Goal: Task Accomplishment & Management: Complete application form

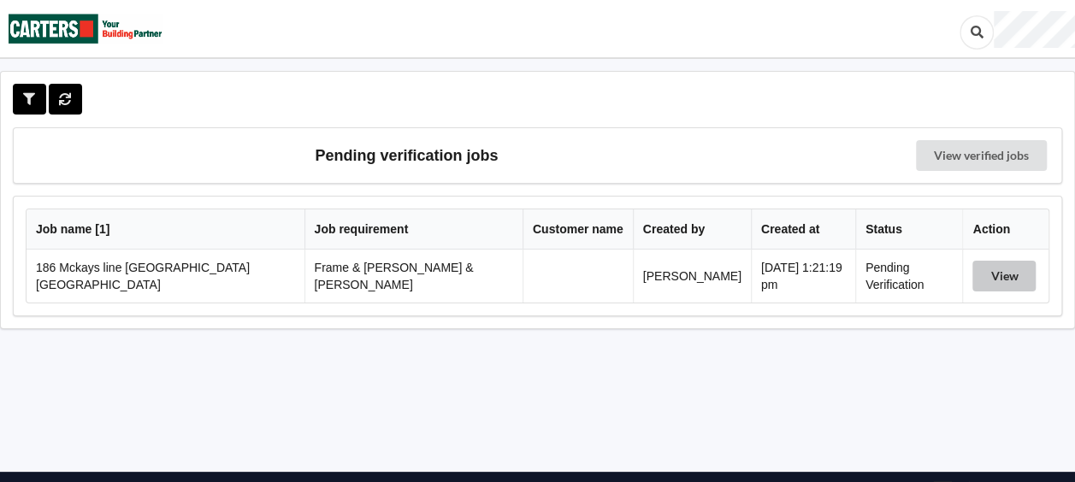
click at [1007, 277] on button "View" at bounding box center [1003, 276] width 63 height 31
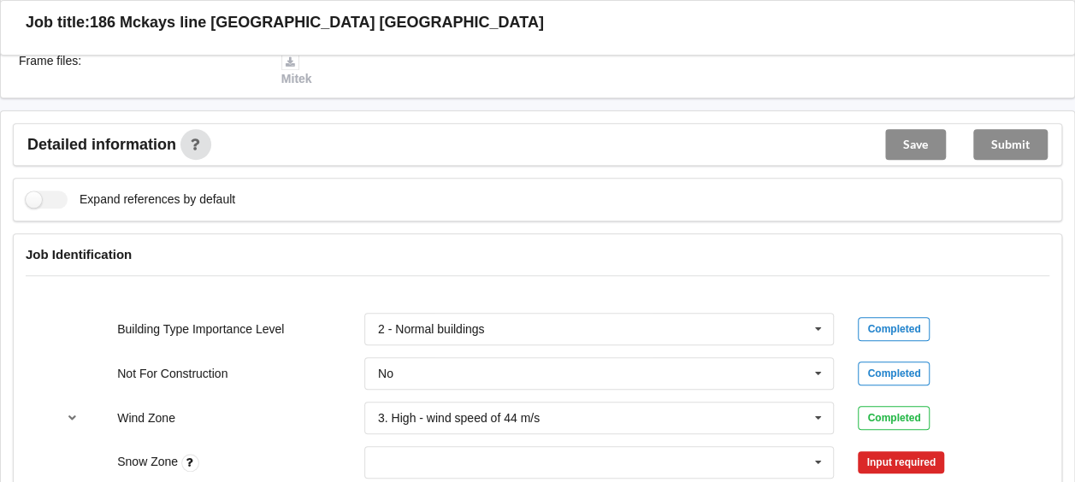
scroll to position [684, 0]
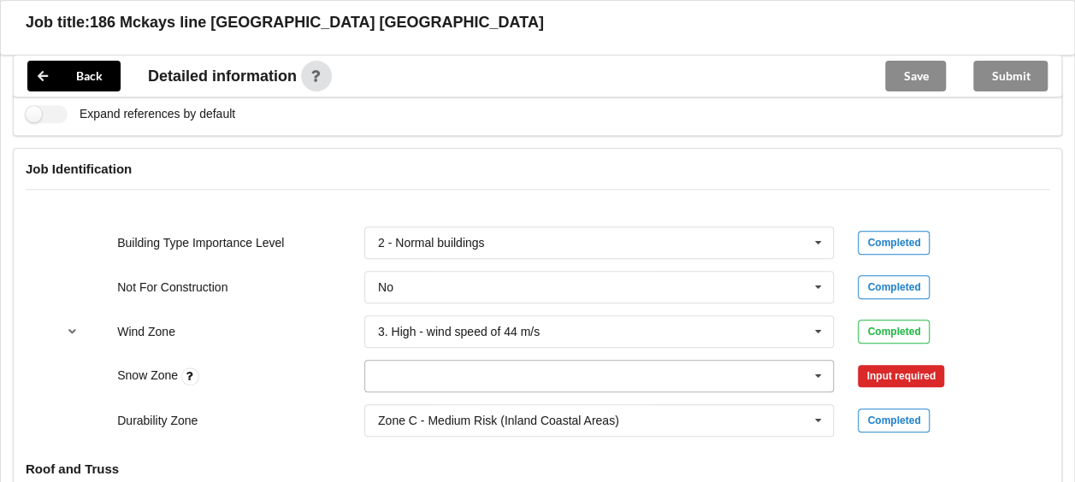
click at [821, 361] on icon at bounding box center [818, 377] width 26 height 32
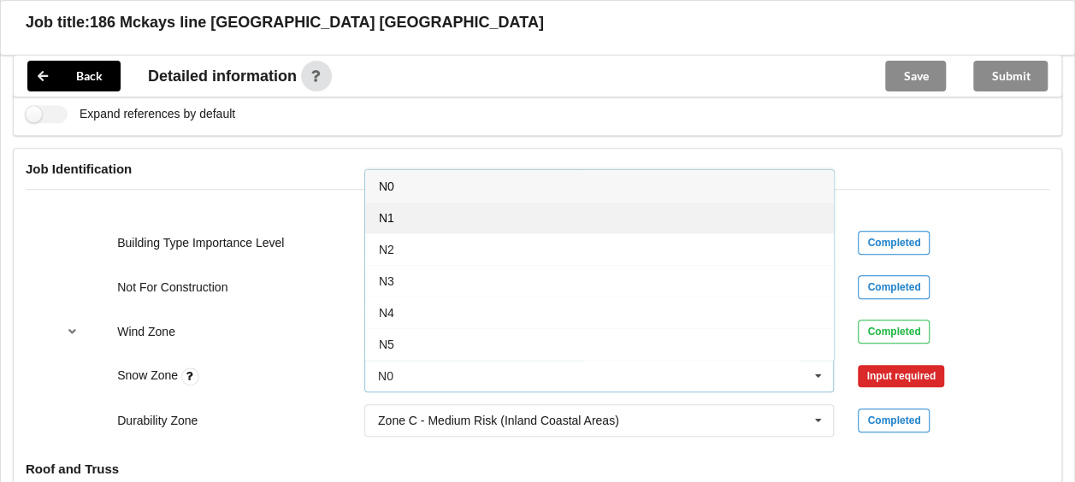
click at [425, 202] on div "N1" at bounding box center [599, 218] width 468 height 32
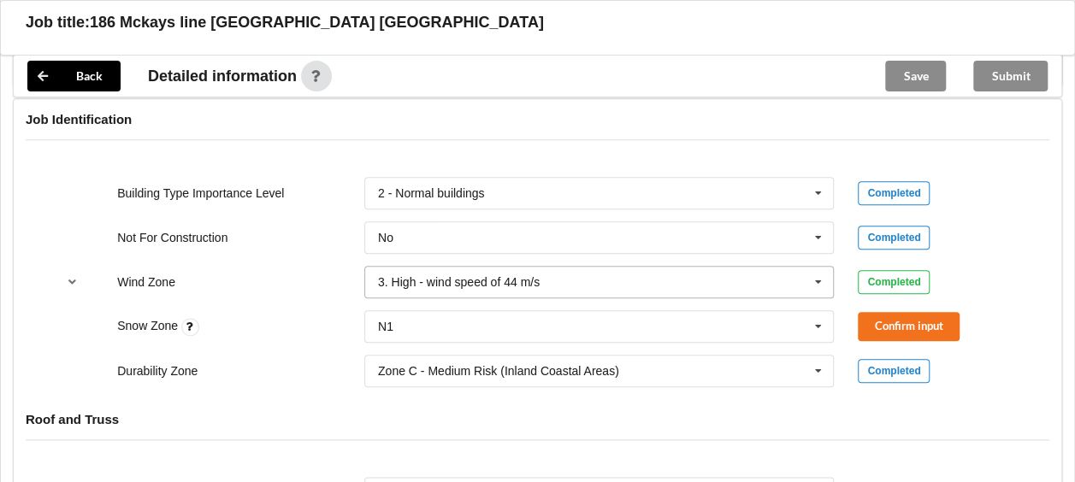
scroll to position [769, 0]
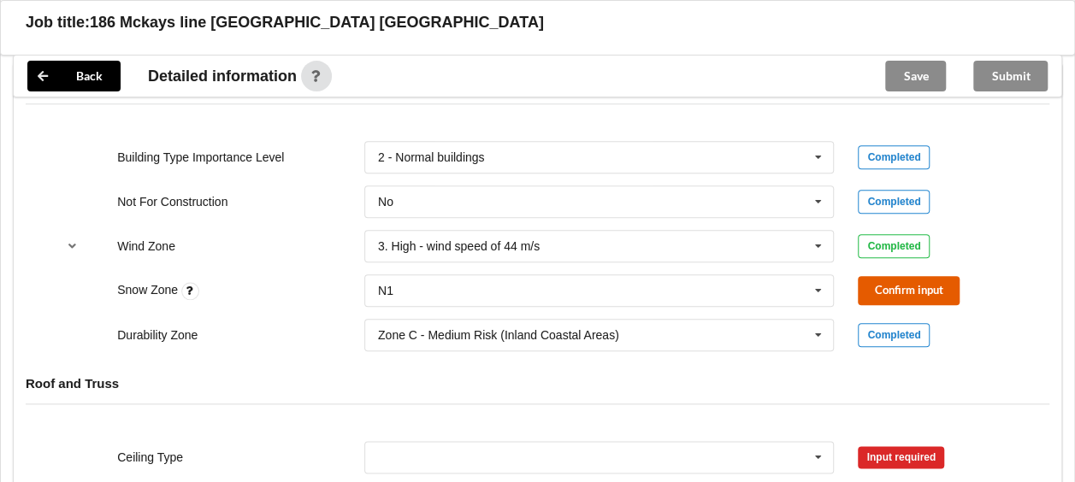
click at [887, 276] on button "Confirm input" at bounding box center [908, 290] width 102 height 28
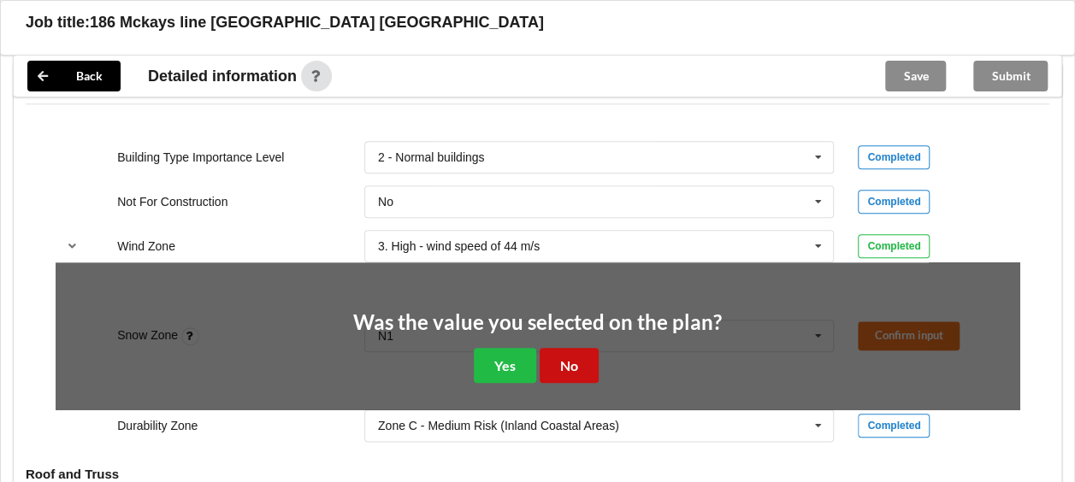
click at [564, 349] on button "No" at bounding box center [568, 365] width 59 height 35
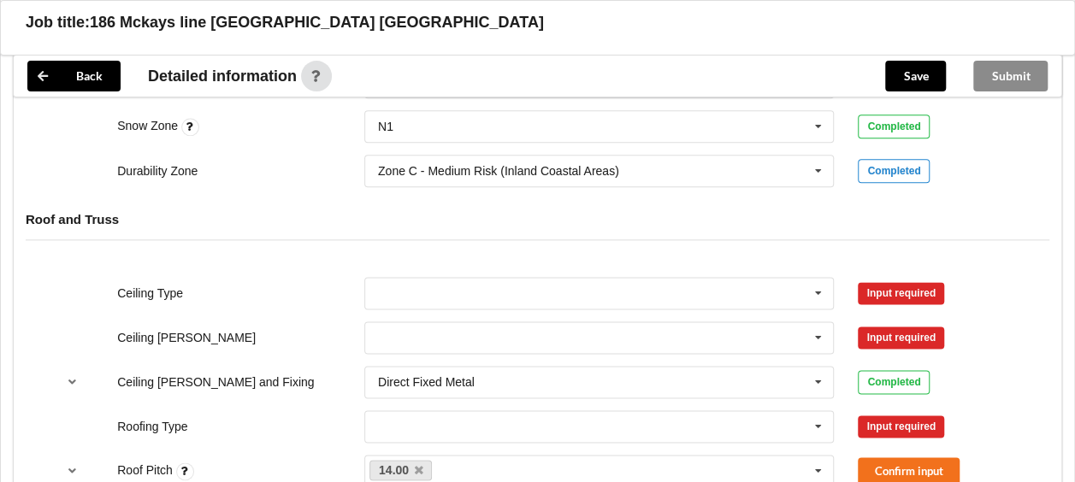
scroll to position [940, 0]
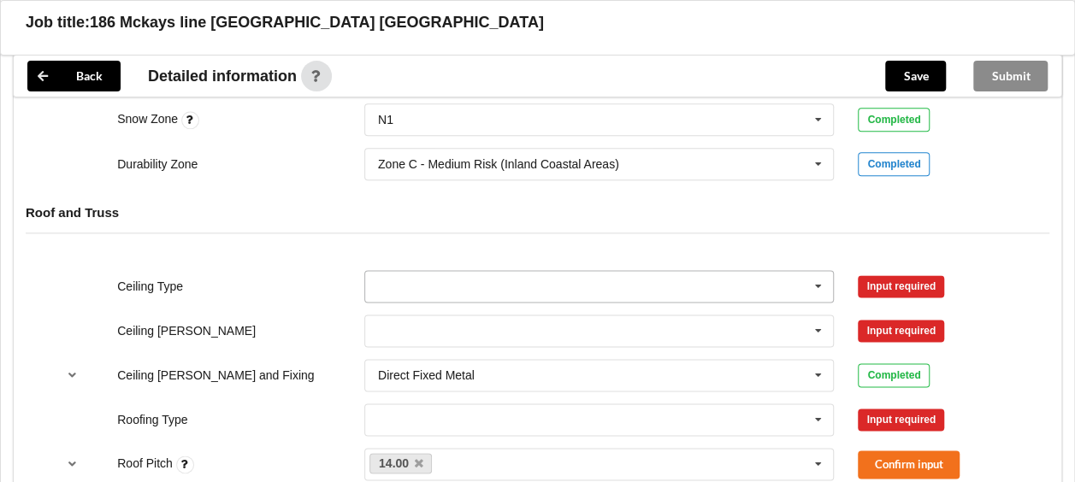
click at [820, 271] on icon at bounding box center [818, 287] width 26 height 32
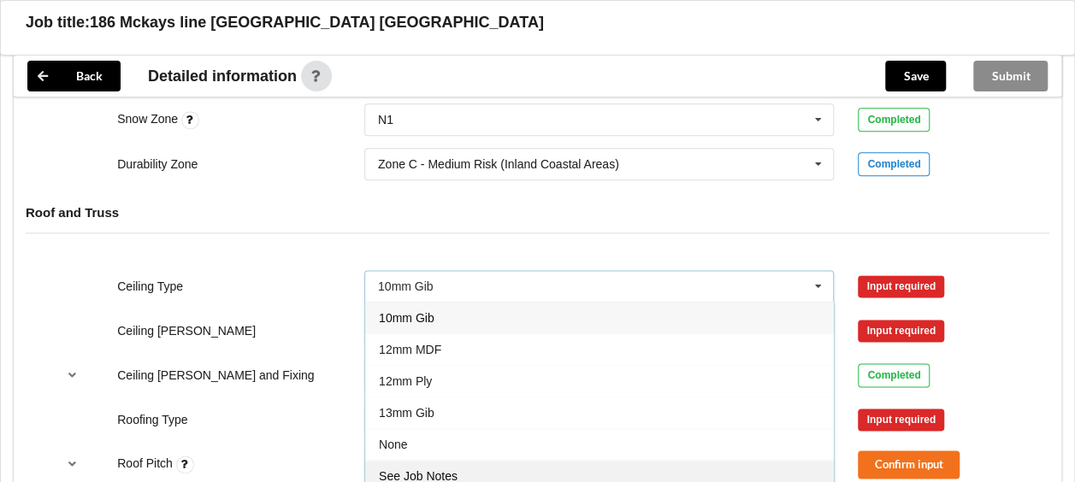
click at [436, 469] on span "See Job Notes" at bounding box center [418, 476] width 79 height 14
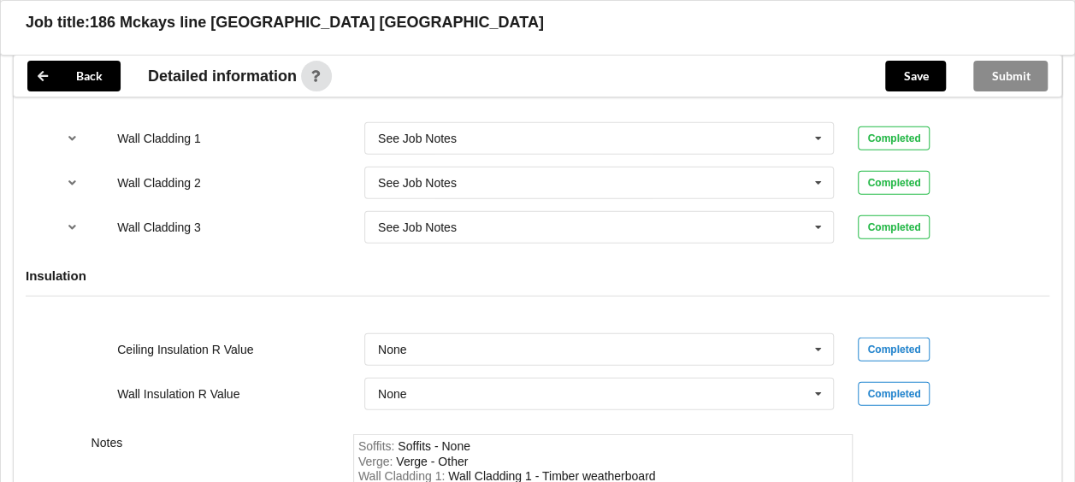
scroll to position [2308, 0]
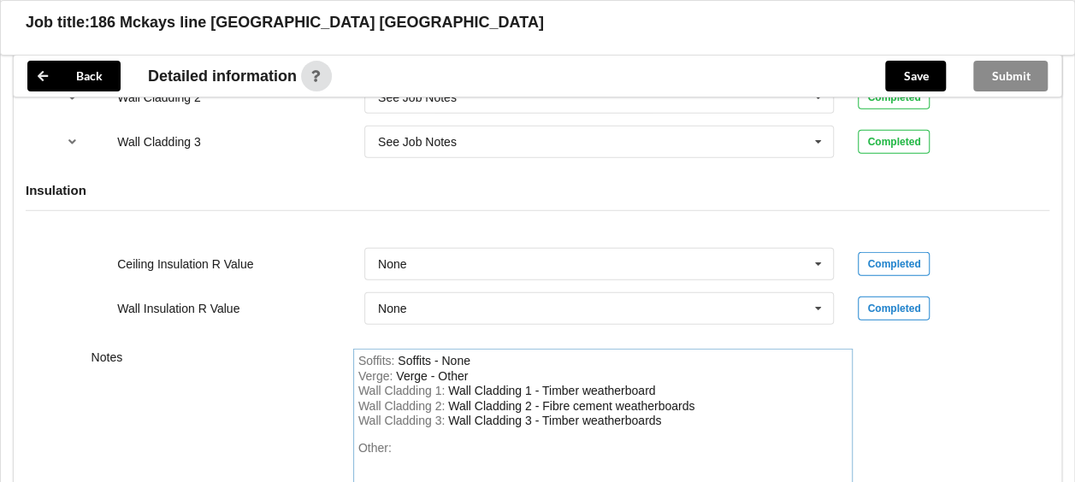
click at [671, 414] on div "Wall Cladding 3 : Wall Cladding 3 - Timber weatherboards" at bounding box center [603, 421] width 490 height 15
click at [468, 354] on div "Soffits - None" at bounding box center [433, 361] width 73 height 14
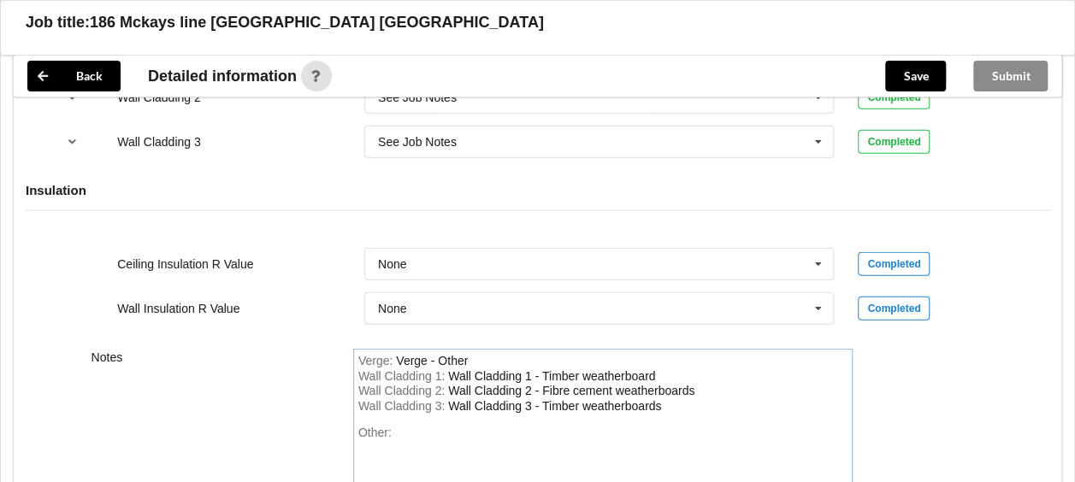
click at [467, 354] on div "Verge : Verge - Other" at bounding box center [603, 361] width 490 height 15
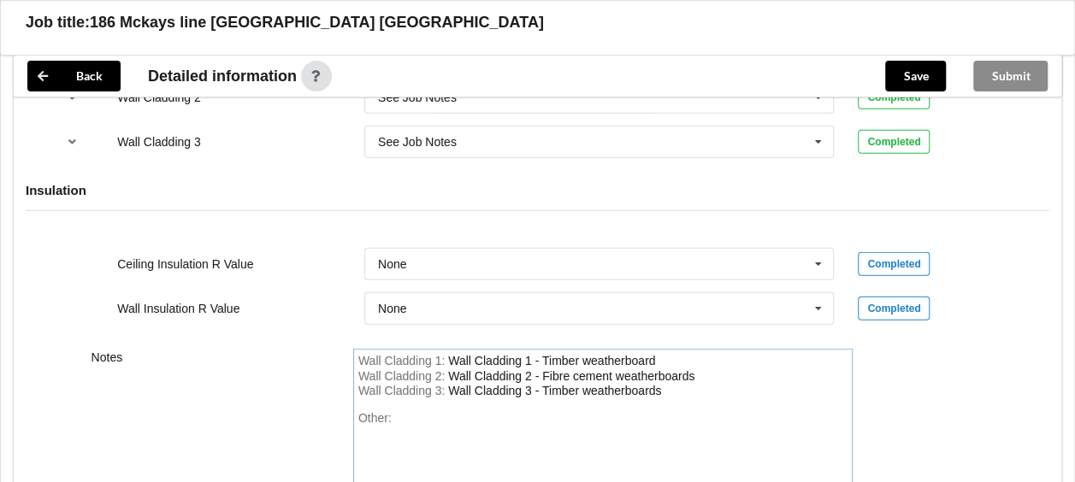
click at [409, 411] on div "Other:" at bounding box center [603, 471] width 490 height 120
click at [487, 411] on div "ceiling 13mm gib and tg panelling" at bounding box center [484, 418] width 178 height 14
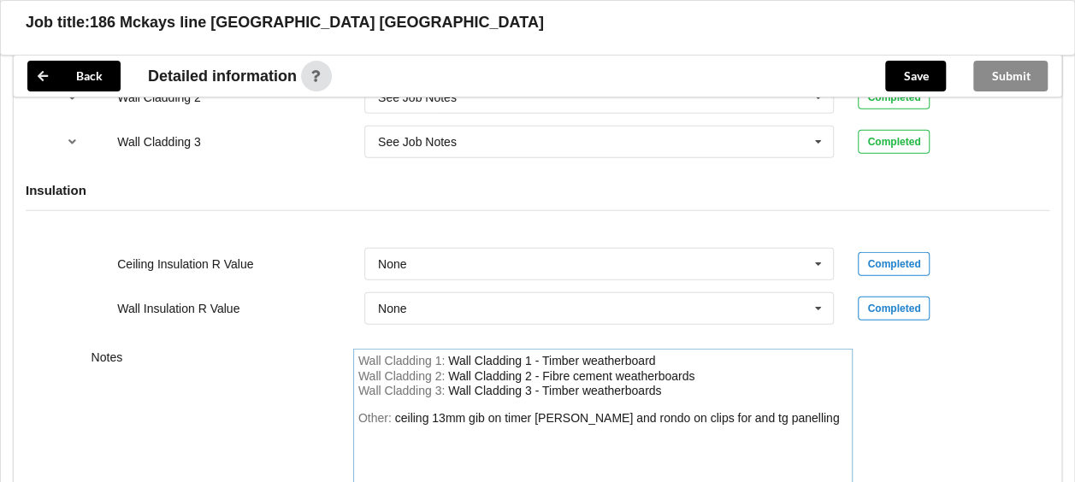
click at [708, 411] on div "ceiling 13mm gib on timer [PERSON_NAME] and rondo on clips for and tg panelling" at bounding box center [617, 418] width 445 height 14
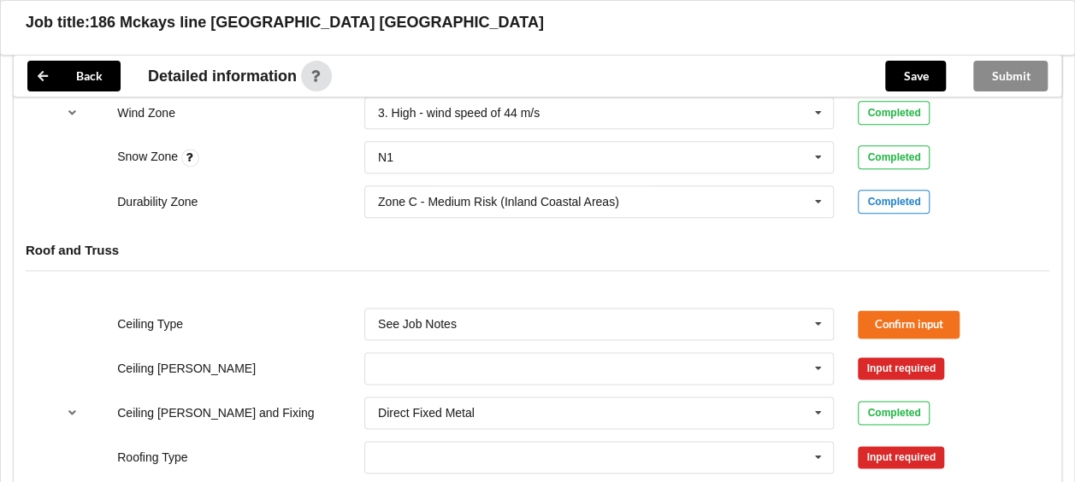
scroll to position [1026, 0]
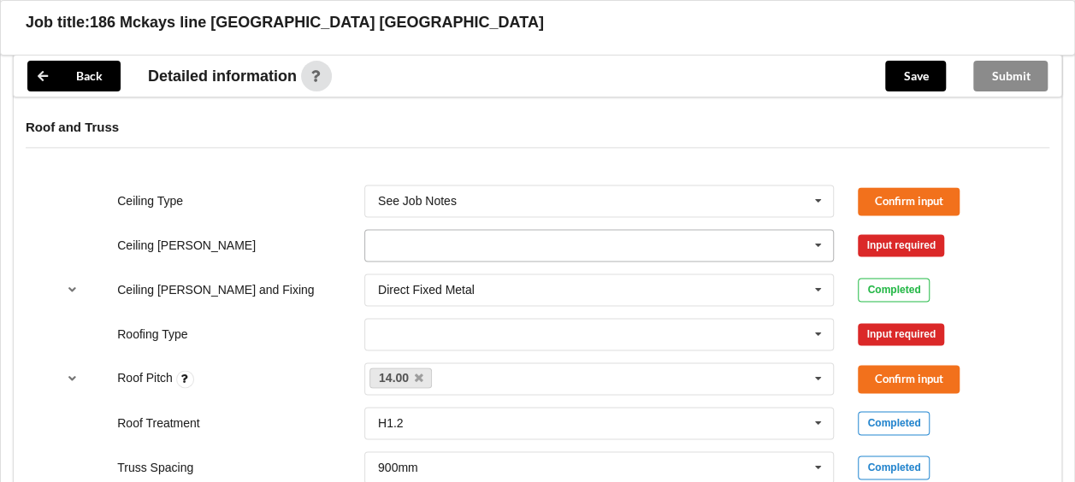
click at [821, 230] on icon at bounding box center [818, 246] width 26 height 32
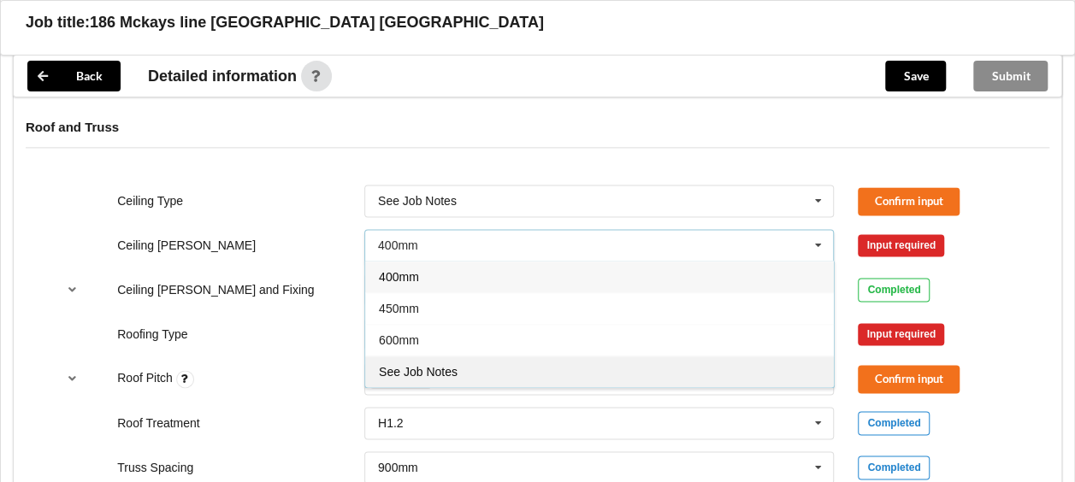
click at [427, 365] on span "See Job Notes" at bounding box center [418, 372] width 79 height 14
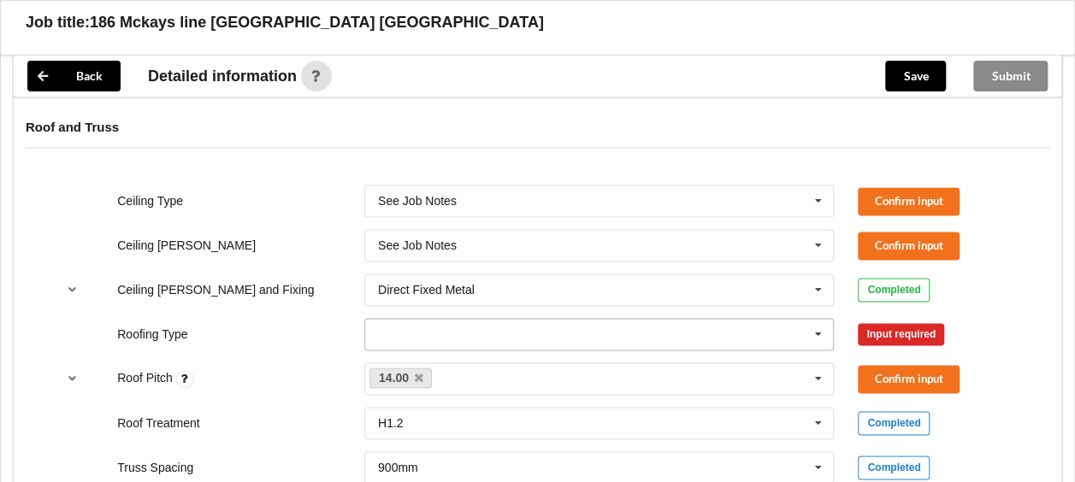
click at [817, 319] on icon at bounding box center [818, 335] width 26 height 32
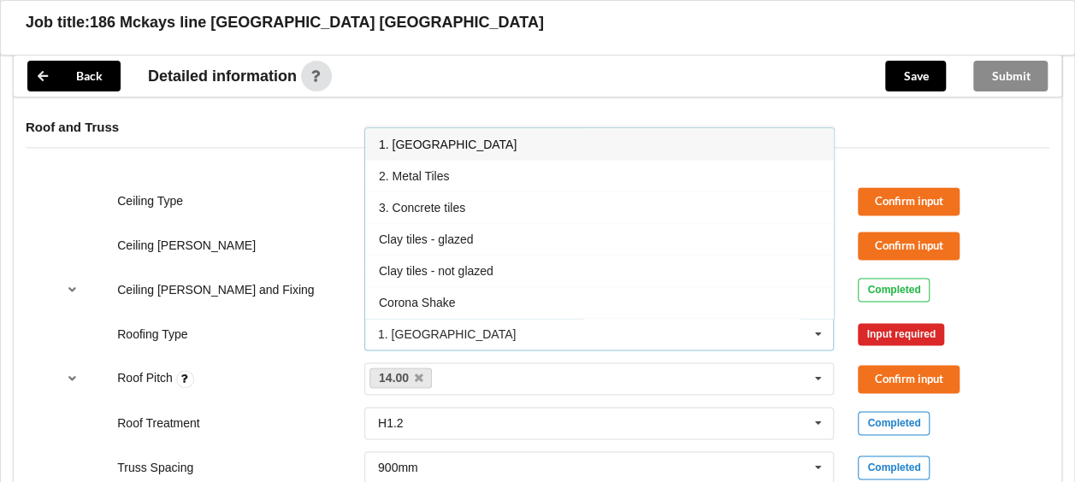
click at [427, 138] on span "1. [GEOGRAPHIC_DATA]" at bounding box center [448, 145] width 138 height 14
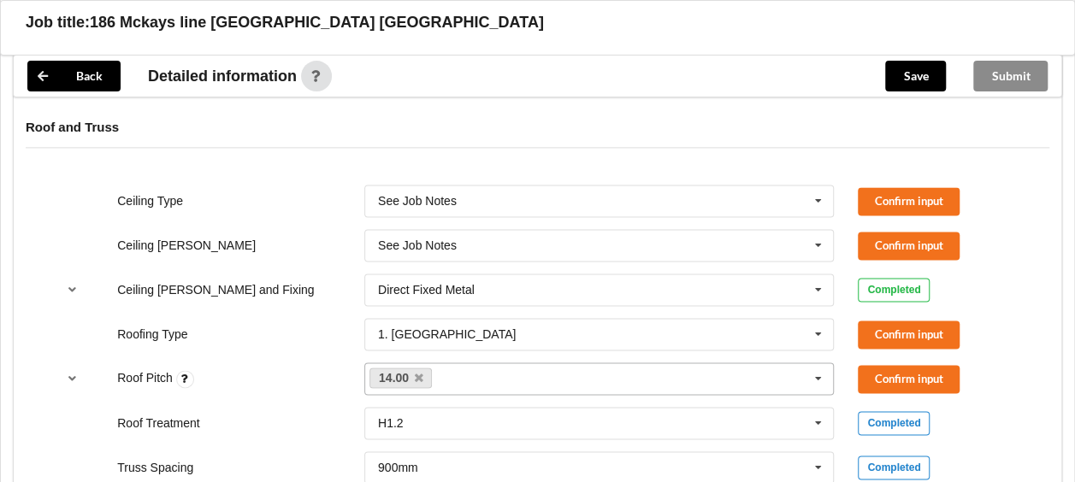
click at [472, 362] on div "14.00 None" at bounding box center [599, 378] width 470 height 32
type input "10"
click at [405, 403] on b "10" at bounding box center [407, 410] width 14 height 14
click at [876, 321] on button "Confirm input" at bounding box center [908, 335] width 102 height 28
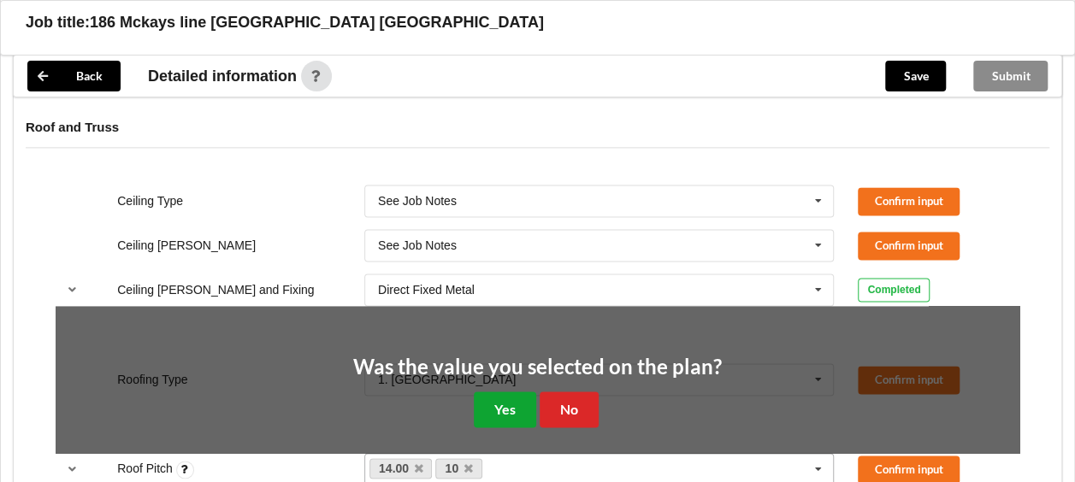
click at [514, 392] on button "Yes" at bounding box center [505, 409] width 62 height 35
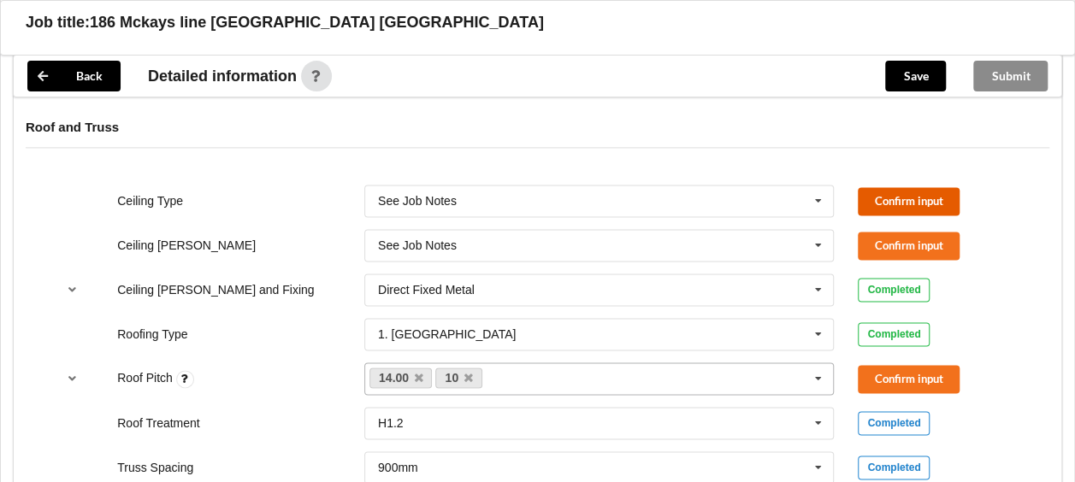
click at [886, 187] on button "Confirm input" at bounding box center [908, 201] width 102 height 28
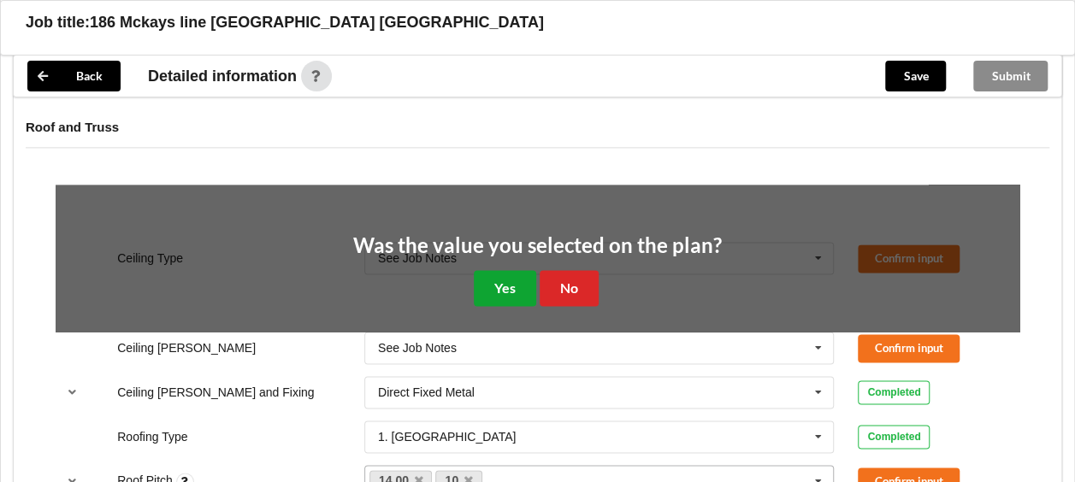
click at [500, 270] on button "Yes" at bounding box center [505, 287] width 62 height 35
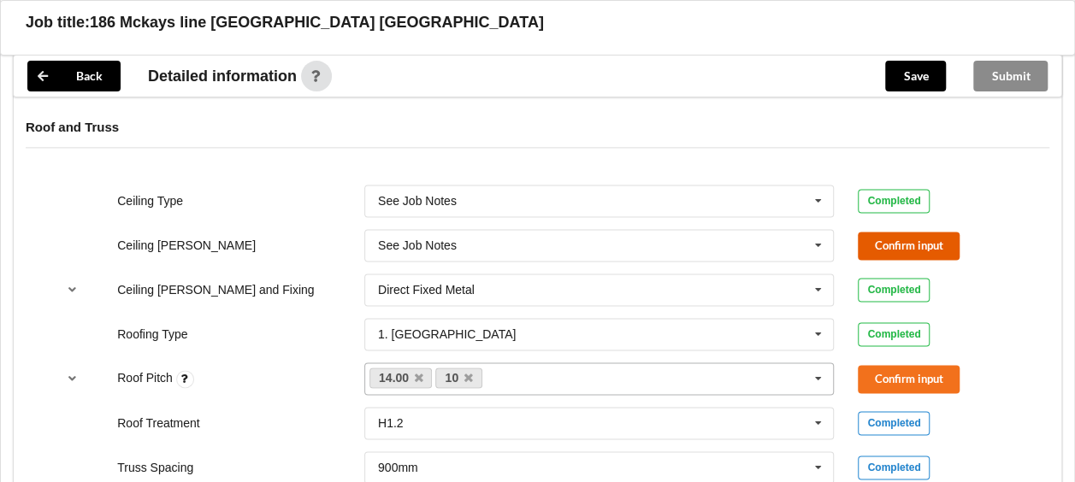
click at [887, 232] on button "Confirm input" at bounding box center [908, 246] width 102 height 28
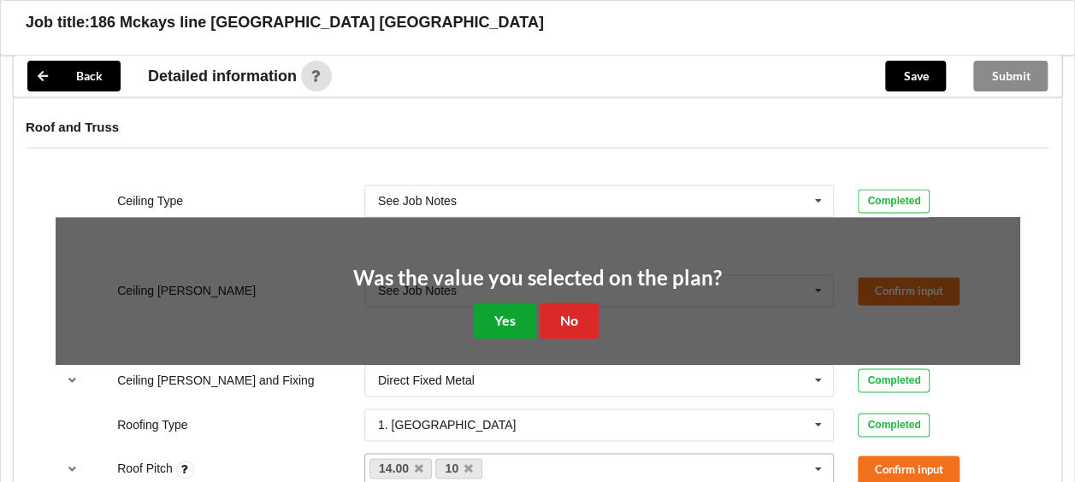
click at [496, 303] on button "Yes" at bounding box center [505, 320] width 62 height 35
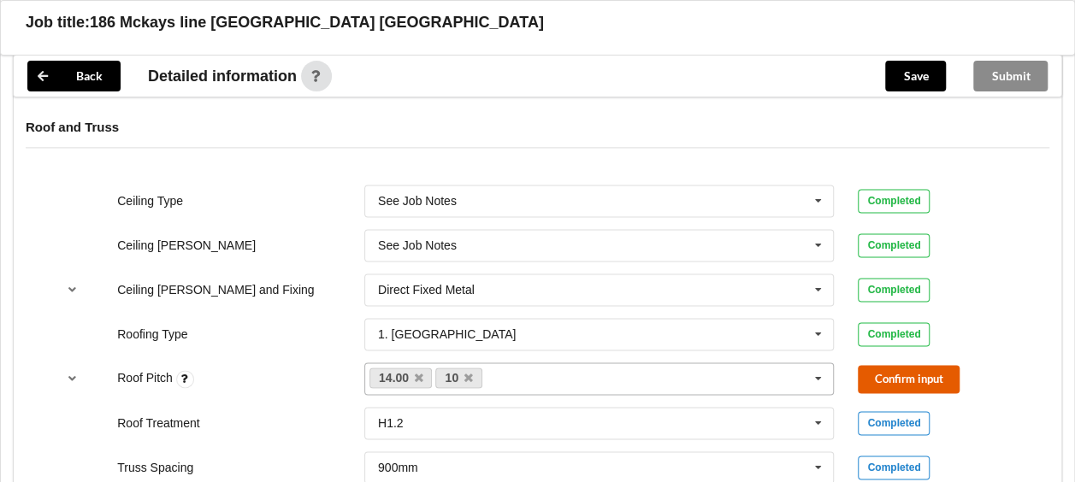
click at [869, 365] on button "Confirm input" at bounding box center [908, 379] width 102 height 28
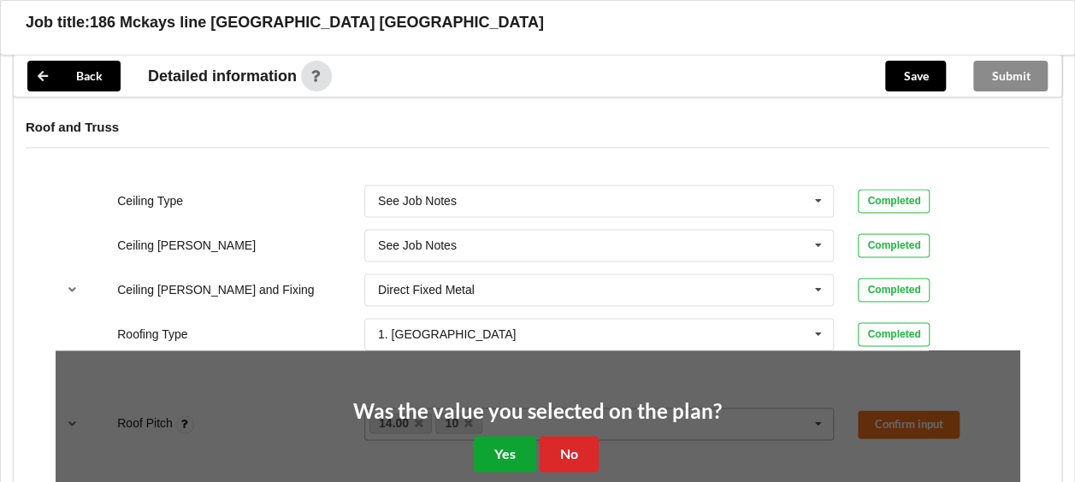
click at [485, 436] on button "Yes" at bounding box center [505, 453] width 62 height 35
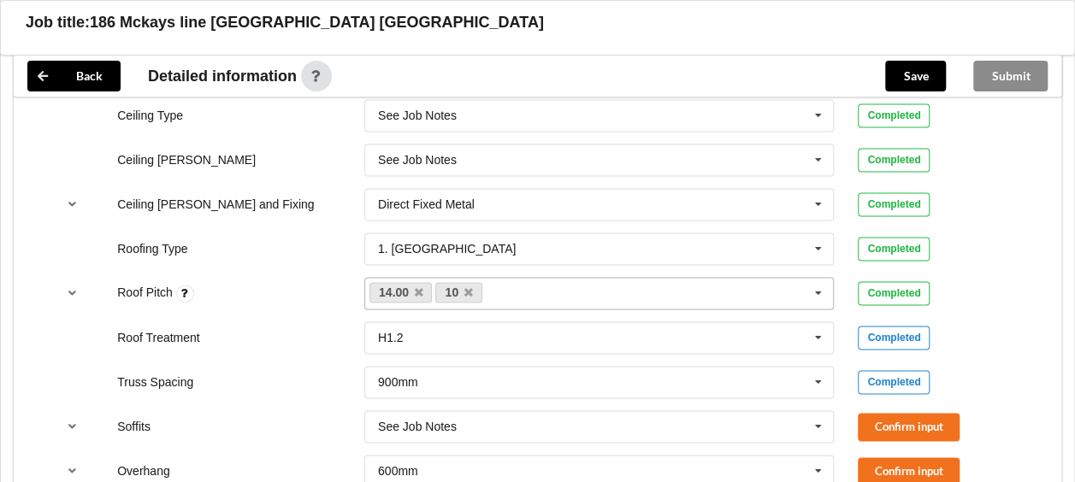
scroll to position [1197, 0]
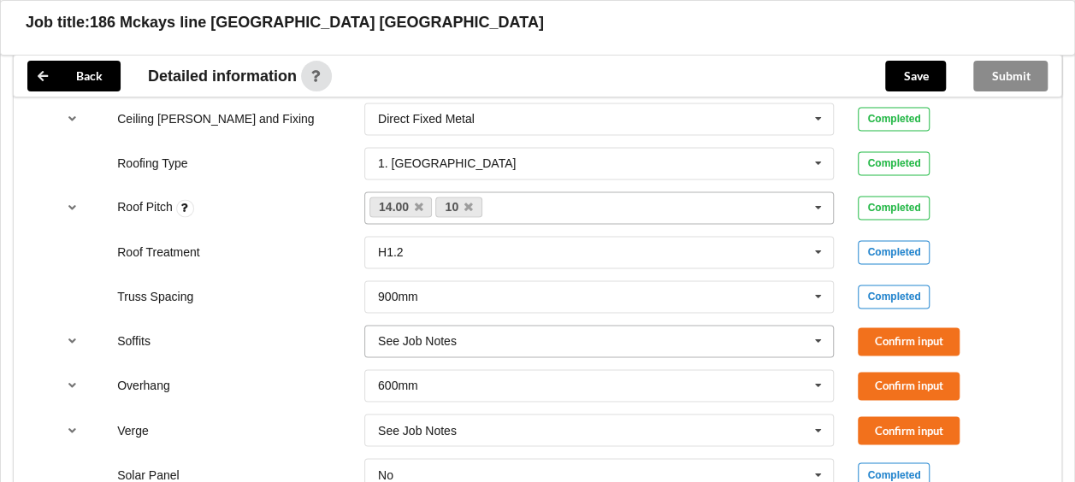
click at [821, 326] on icon at bounding box center [818, 342] width 26 height 32
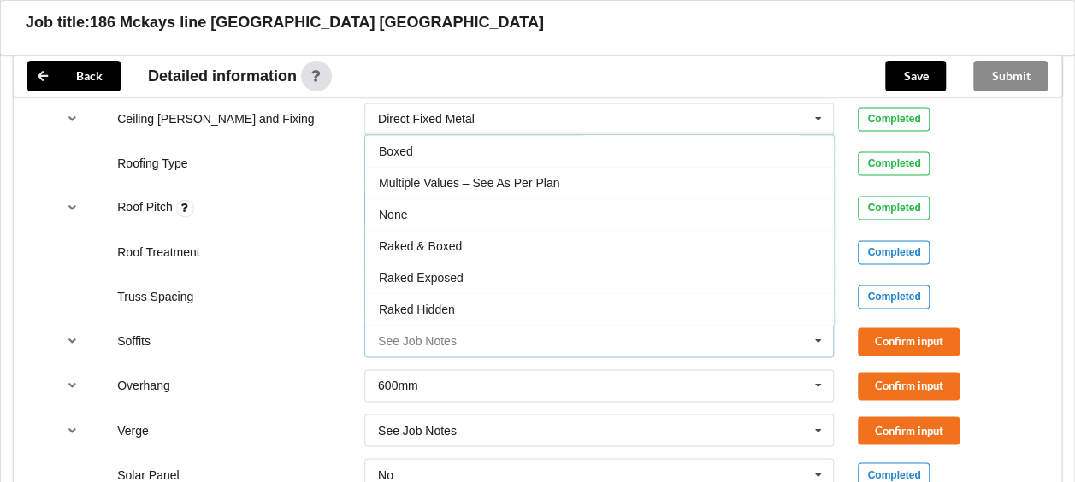
scroll to position [27, 0]
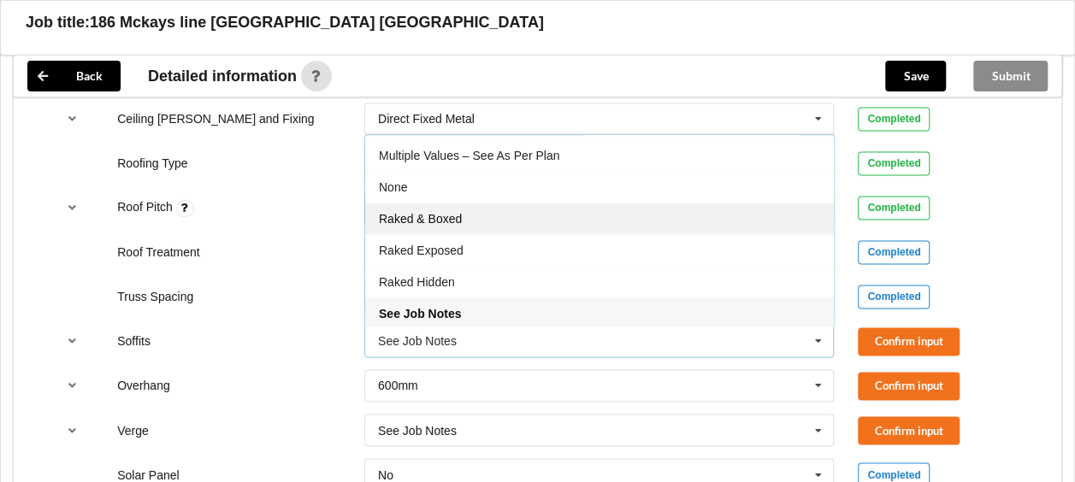
click at [433, 212] on span "Raked & Boxed" at bounding box center [420, 219] width 83 height 14
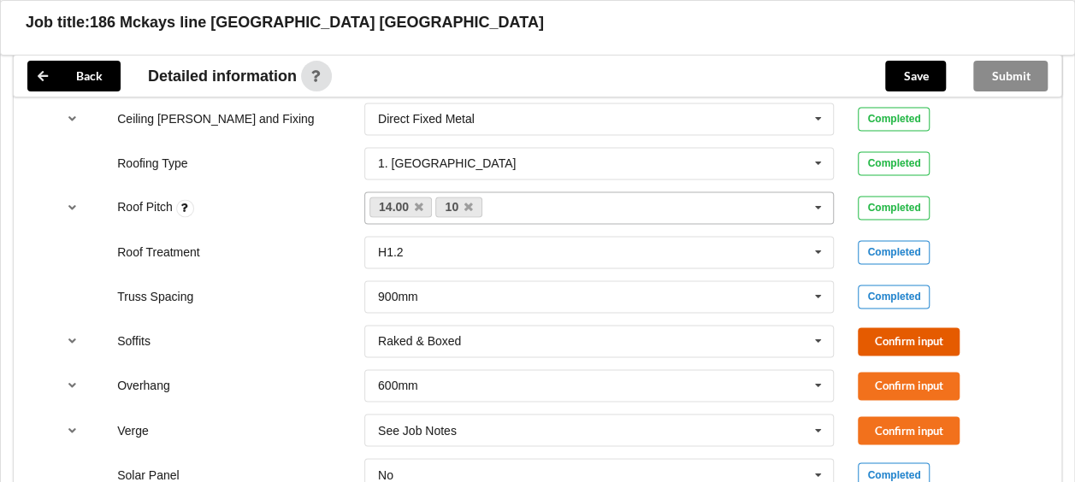
click at [882, 327] on button "Confirm input" at bounding box center [908, 341] width 102 height 28
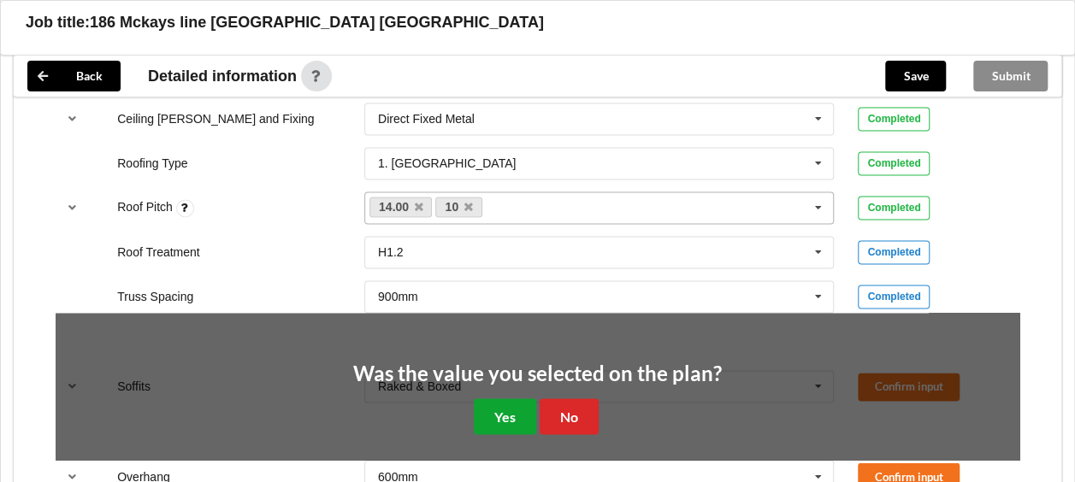
click at [498, 400] on button "Yes" at bounding box center [505, 415] width 62 height 35
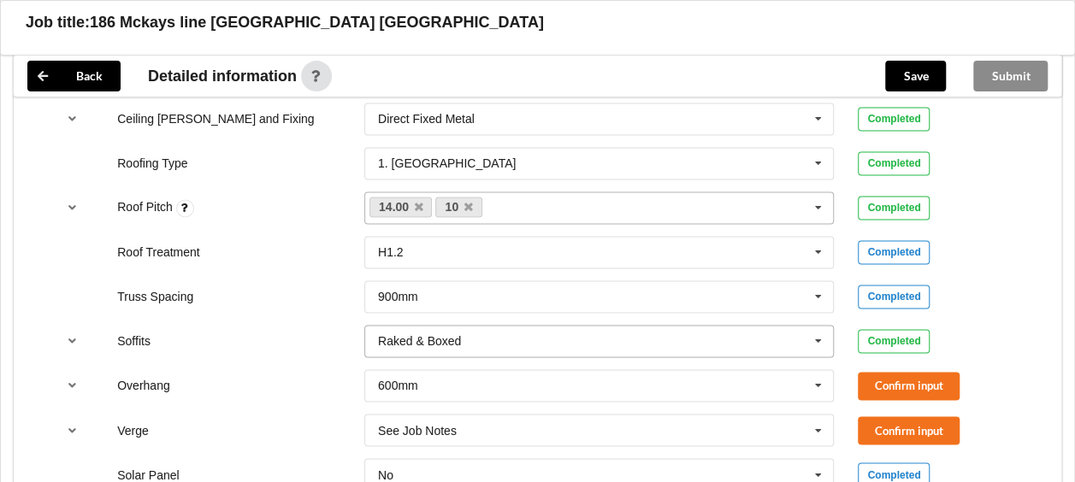
scroll to position [1282, 0]
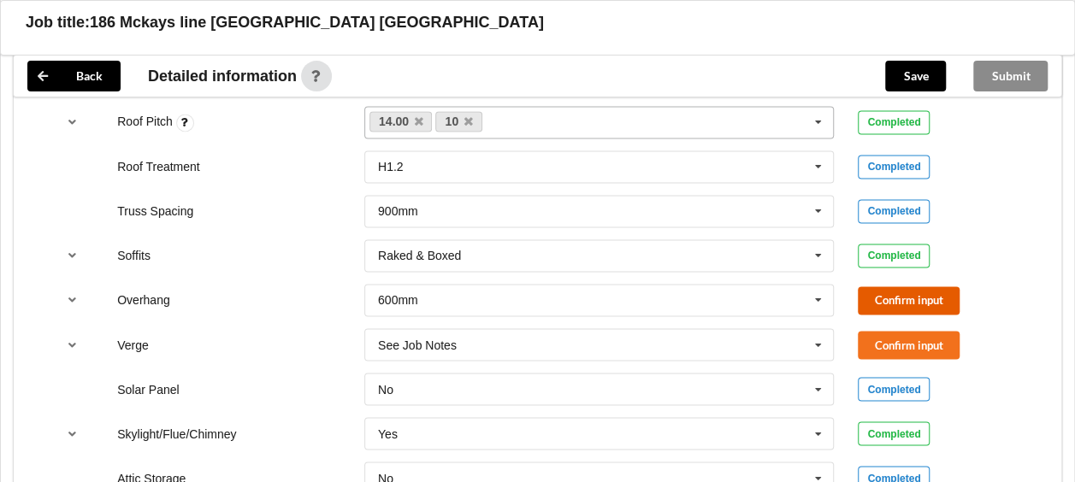
click at [885, 286] on button "Confirm input" at bounding box center [908, 300] width 102 height 28
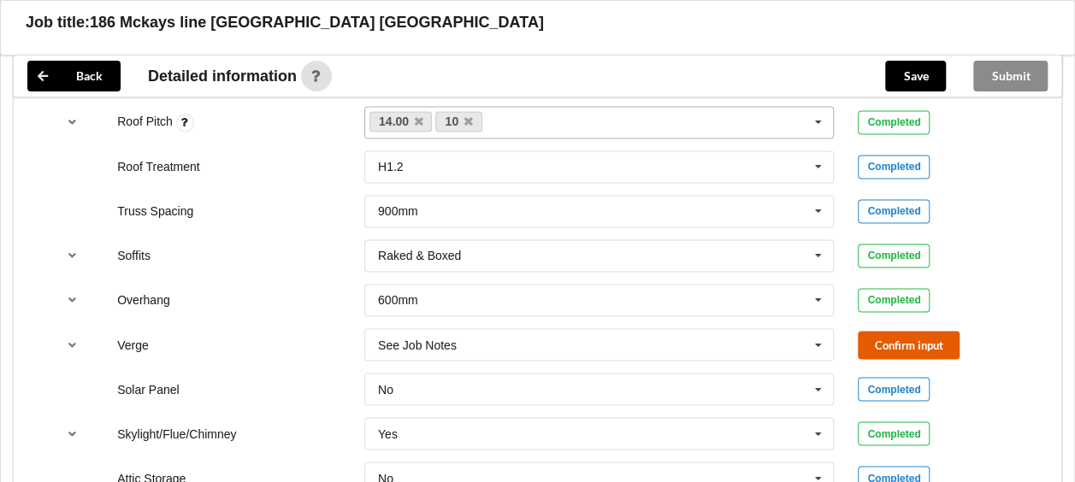
click at [891, 331] on button "Confirm input" at bounding box center [908, 345] width 102 height 28
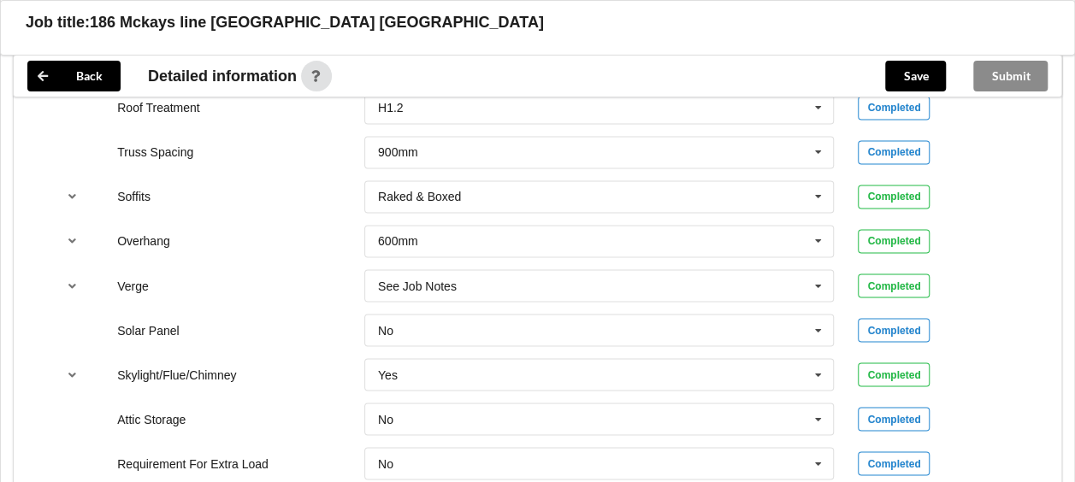
scroll to position [1368, 0]
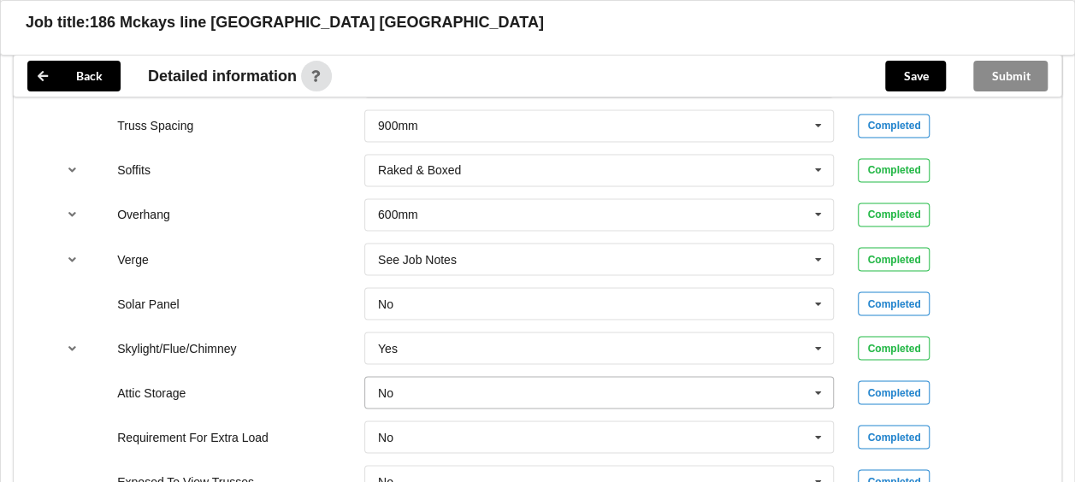
click at [817, 377] on icon at bounding box center [818, 393] width 26 height 32
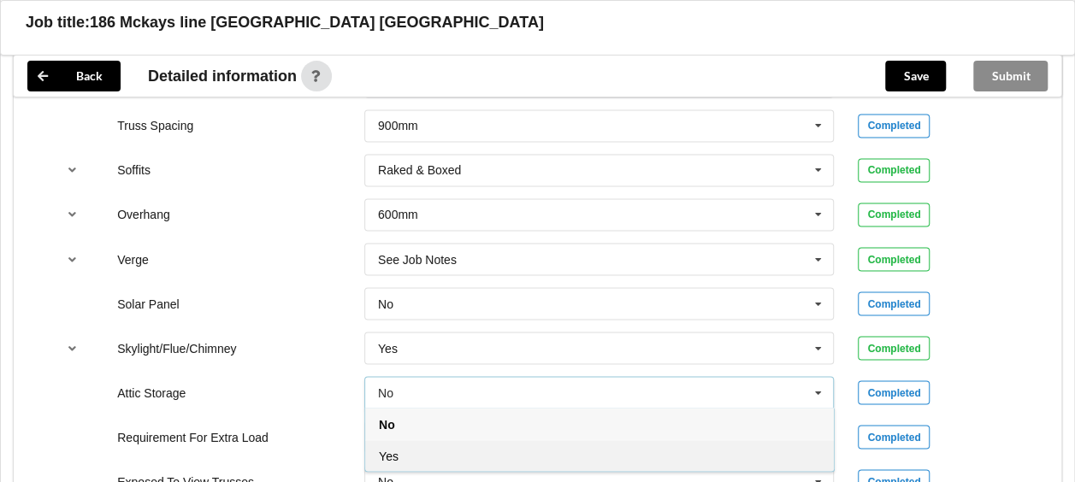
click at [430, 439] on div "Yes" at bounding box center [599, 455] width 468 height 32
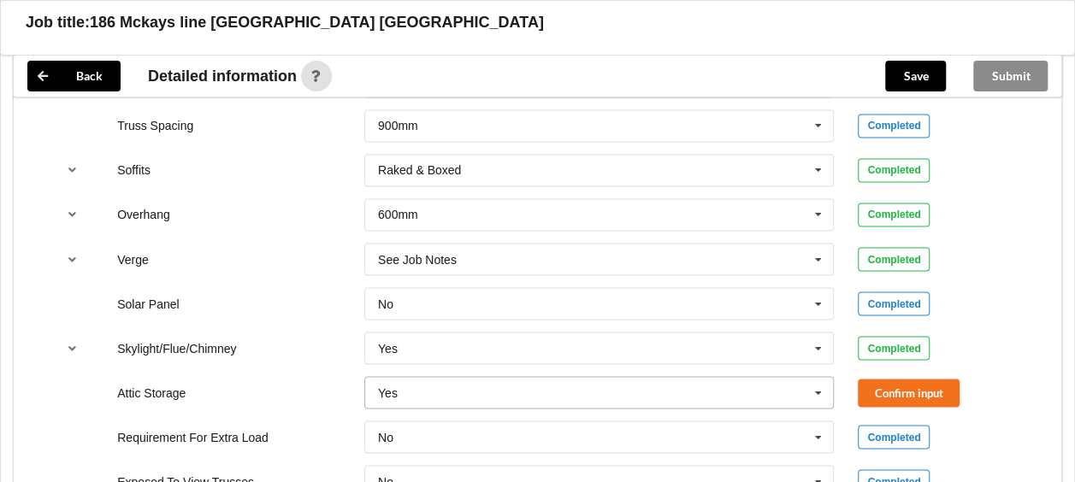
scroll to position [1453, 0]
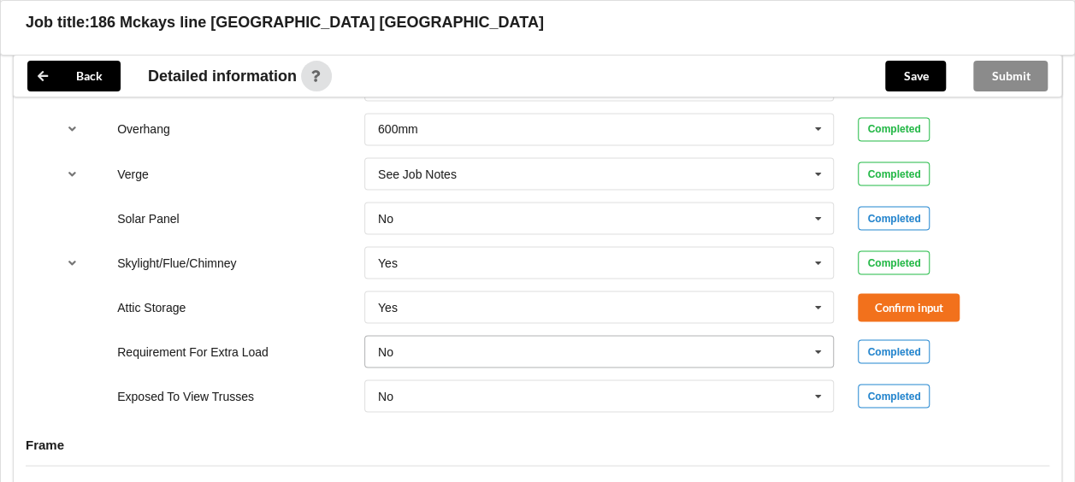
click at [812, 336] on icon at bounding box center [818, 352] width 26 height 32
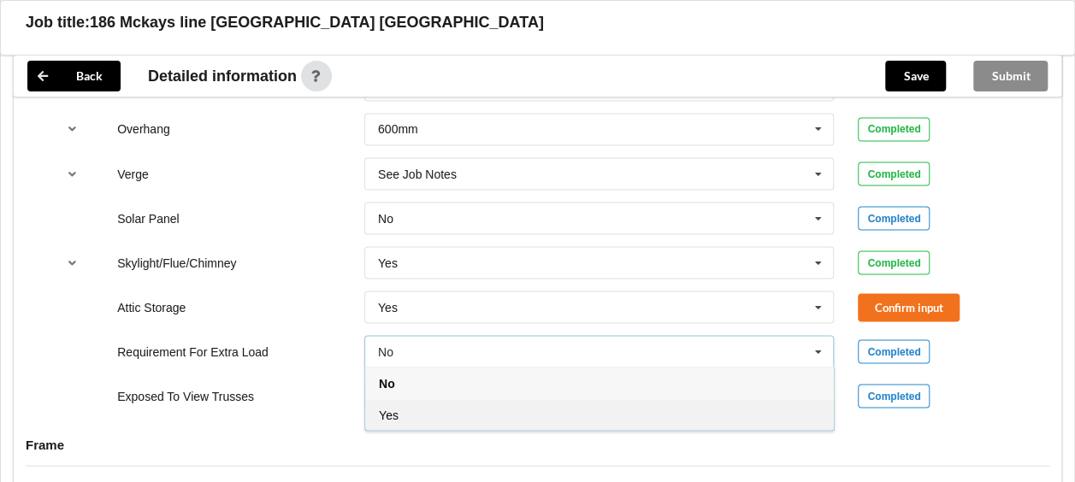
click at [412, 398] on div "Yes" at bounding box center [599, 414] width 468 height 32
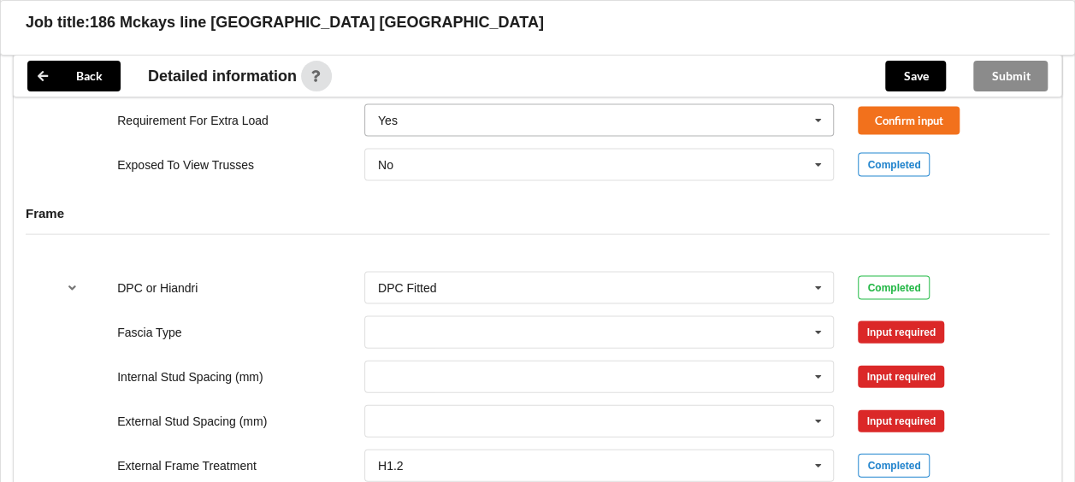
scroll to position [1710, 0]
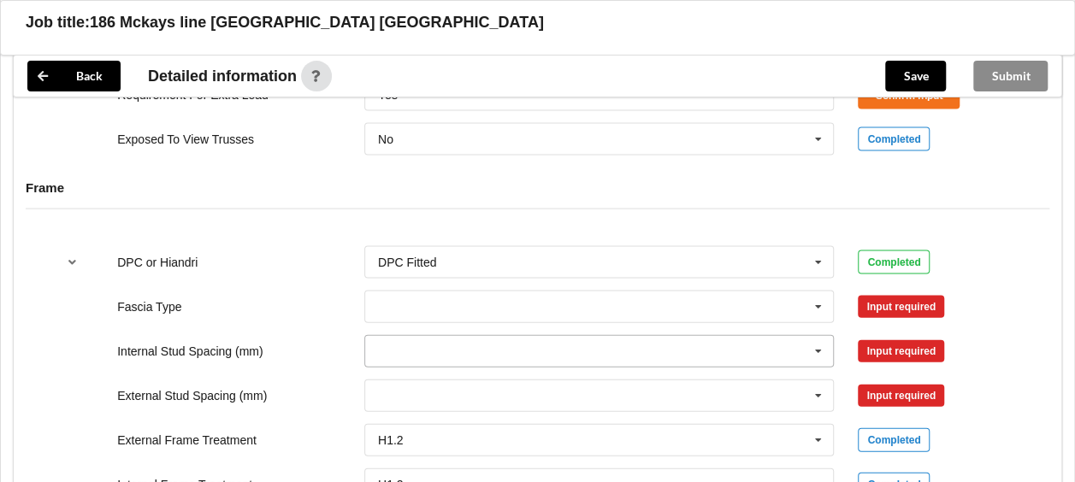
click at [814, 336] on icon at bounding box center [818, 352] width 26 height 32
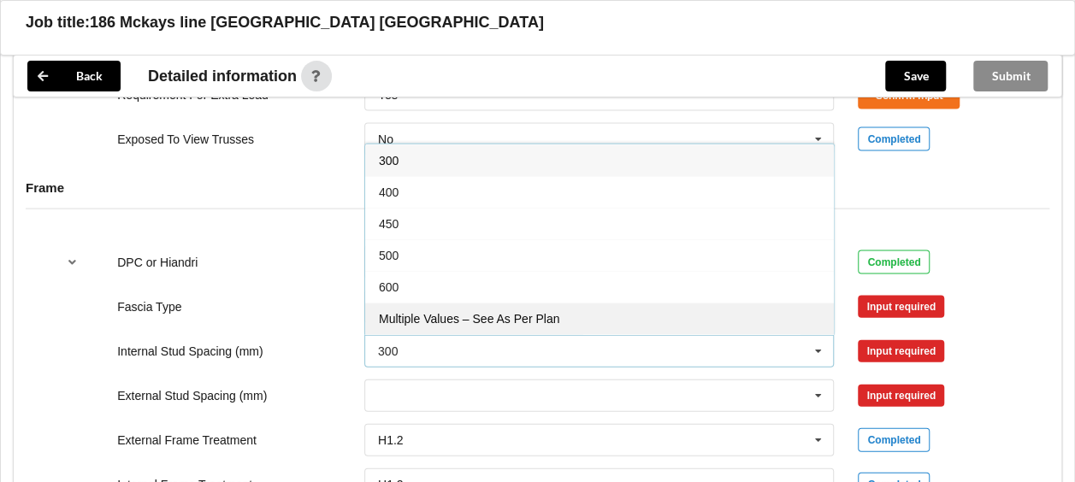
click at [551, 312] on span "Multiple Values – See As Per Plan" at bounding box center [469, 319] width 180 height 14
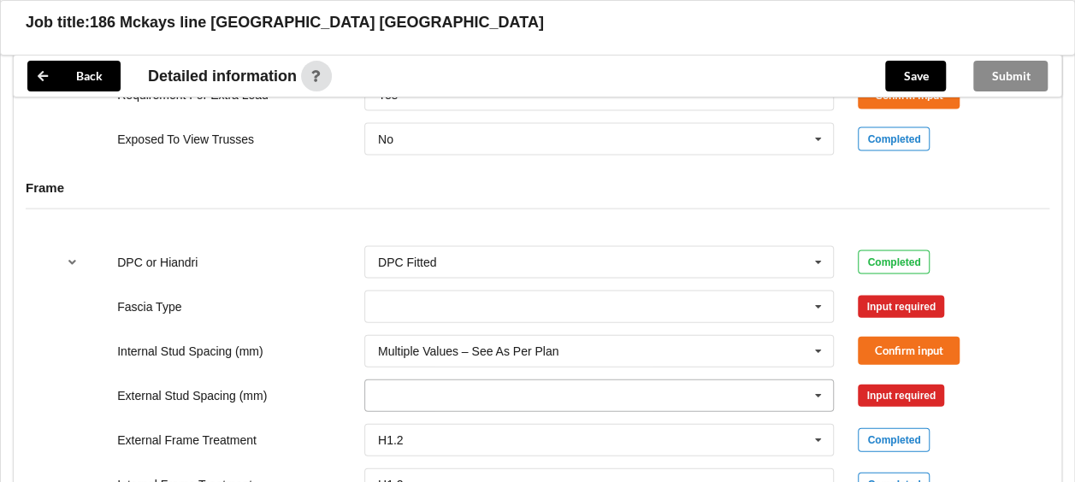
click at [820, 380] on icon at bounding box center [818, 396] width 26 height 32
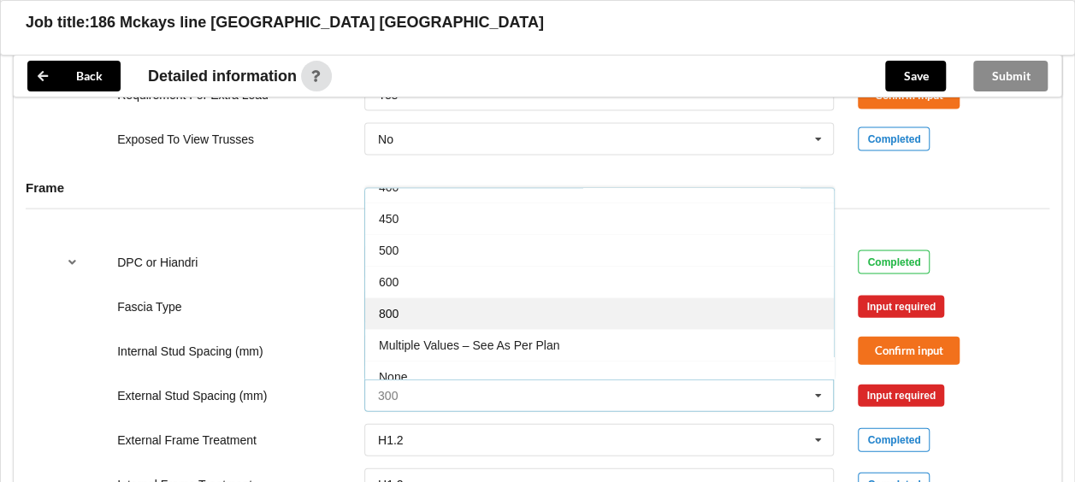
scroll to position [91, 0]
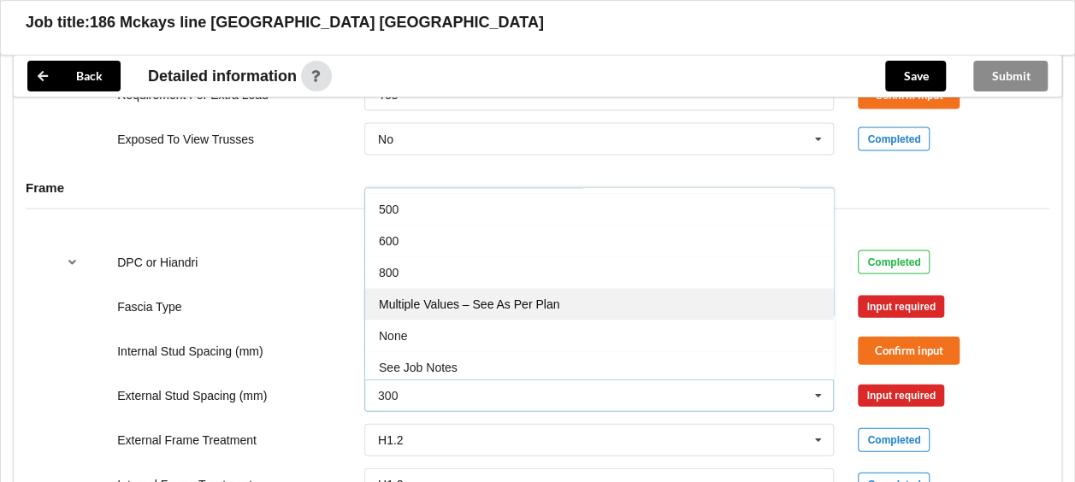
click at [535, 297] on span "Multiple Values – See As Per Plan" at bounding box center [469, 304] width 180 height 14
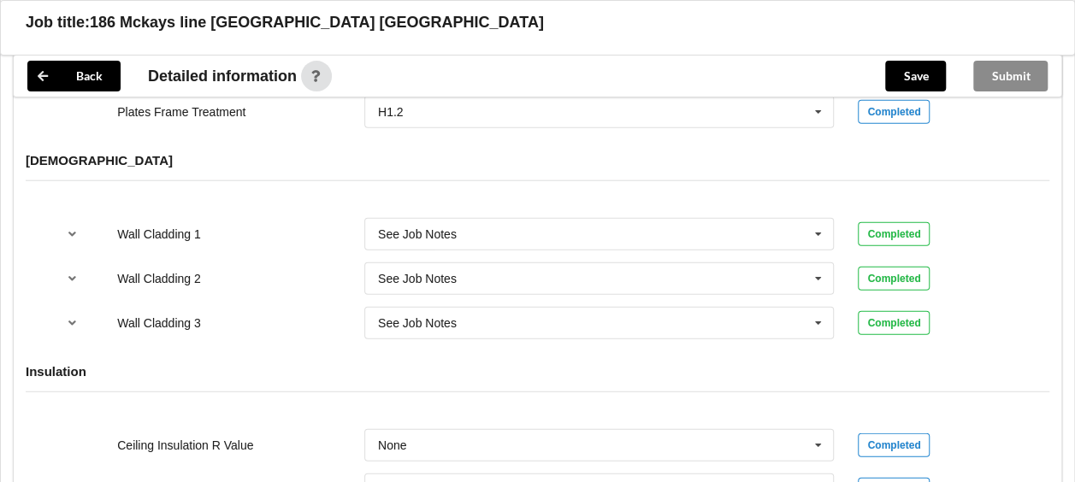
scroll to position [2308, 0]
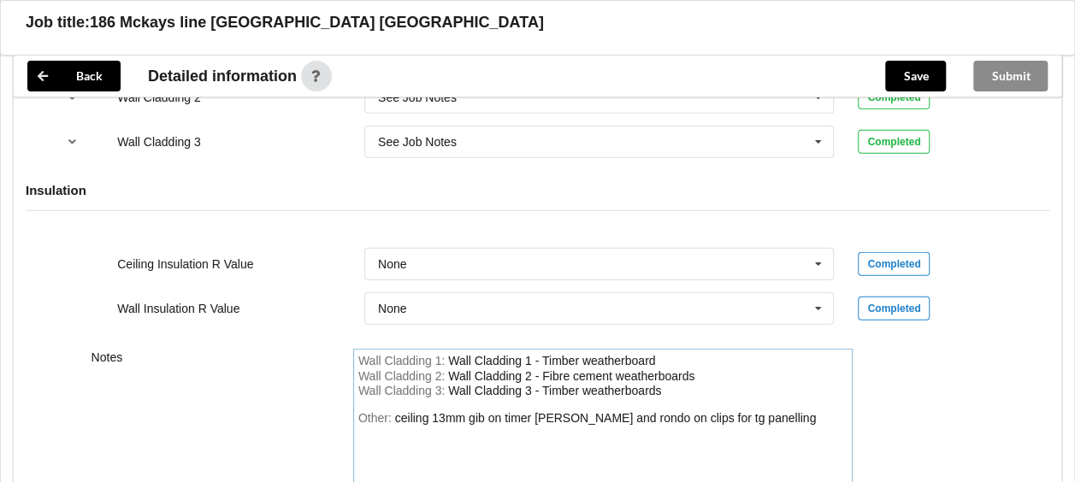
click at [434, 411] on div "ceiling 13mm gib on timer [PERSON_NAME] and rondo on clips for tg panelling" at bounding box center [605, 418] width 421 height 14
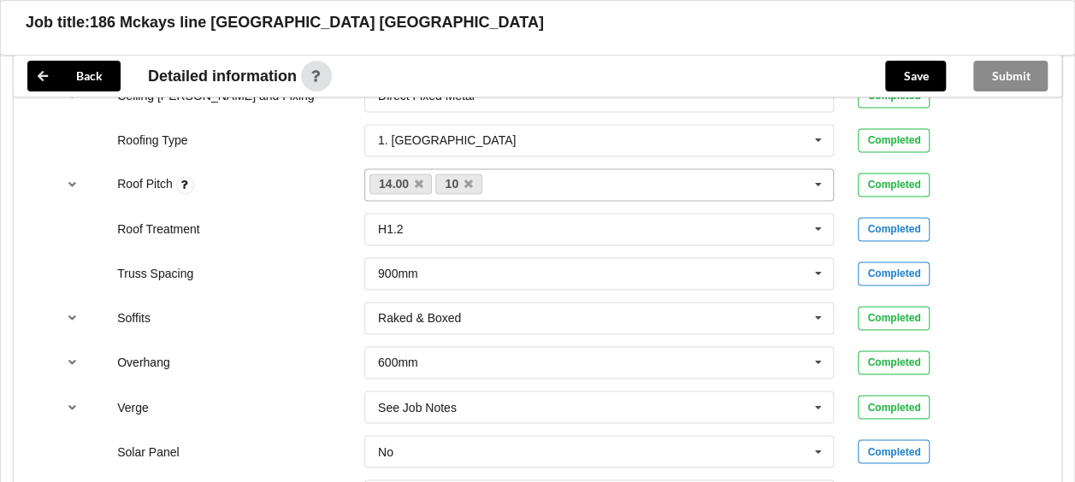
scroll to position [1197, 0]
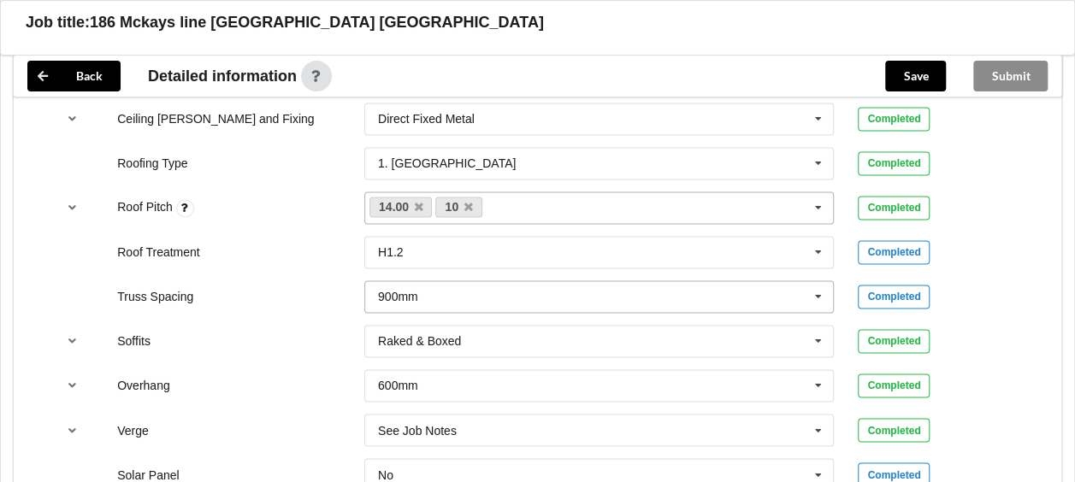
click at [819, 281] on icon at bounding box center [818, 297] width 26 height 32
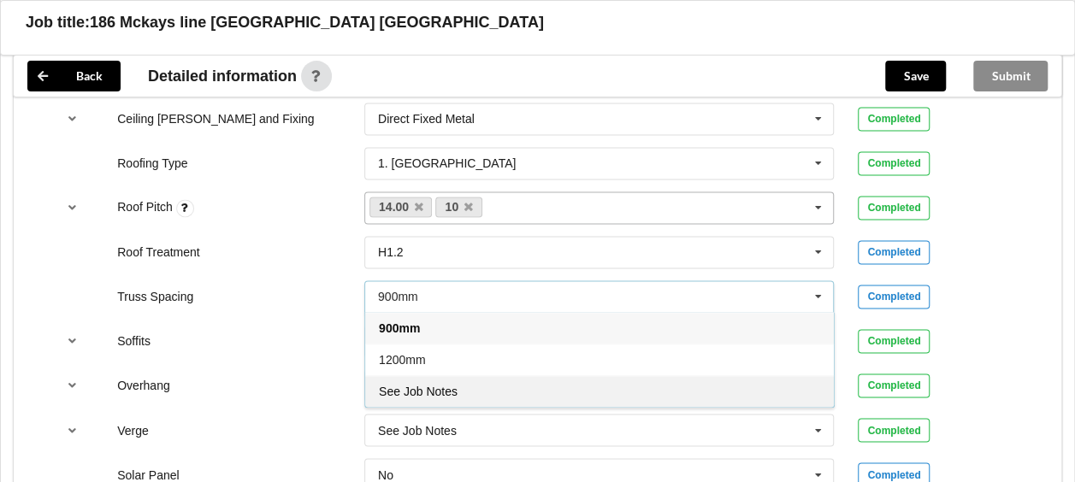
click at [448, 376] on div "See Job Notes" at bounding box center [599, 391] width 468 height 32
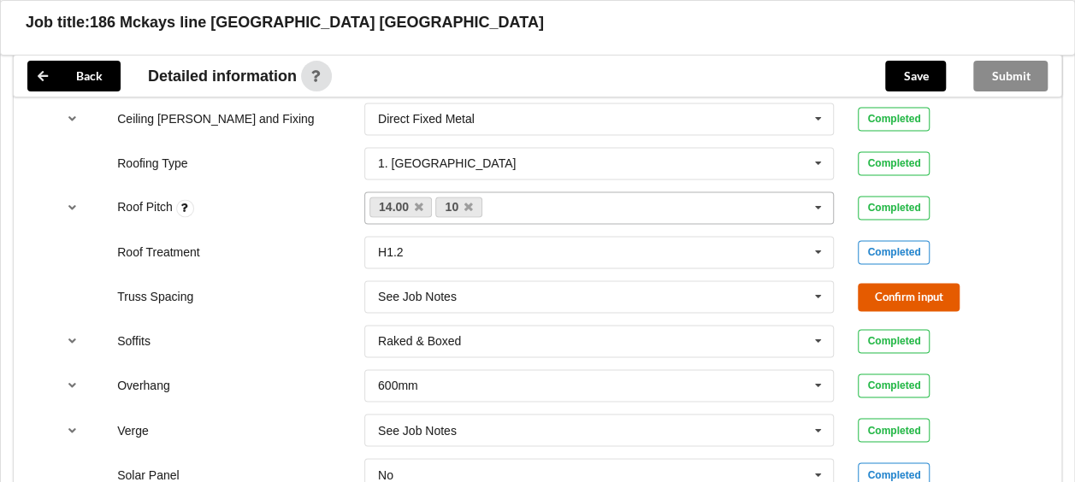
click at [904, 283] on button "Confirm input" at bounding box center [908, 297] width 102 height 28
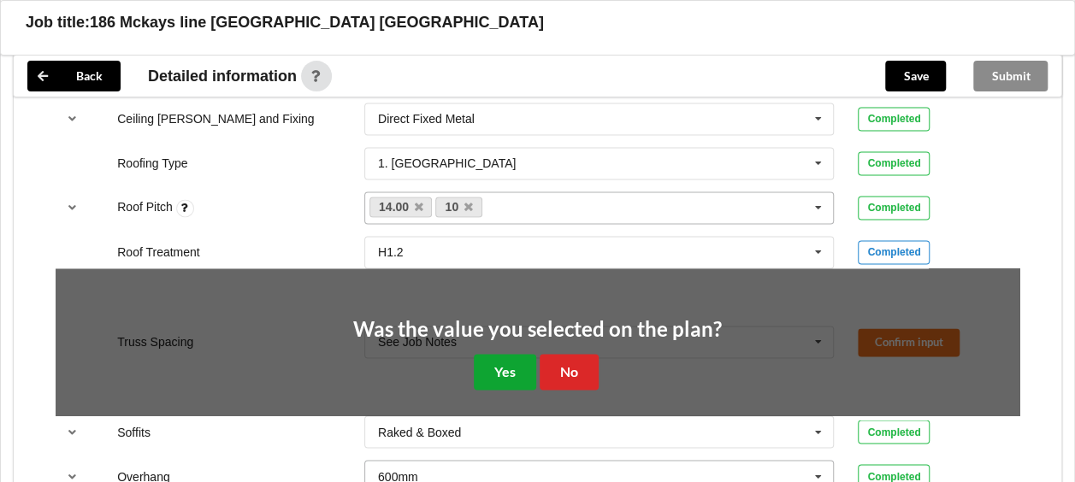
click at [506, 354] on button "Yes" at bounding box center [505, 371] width 62 height 35
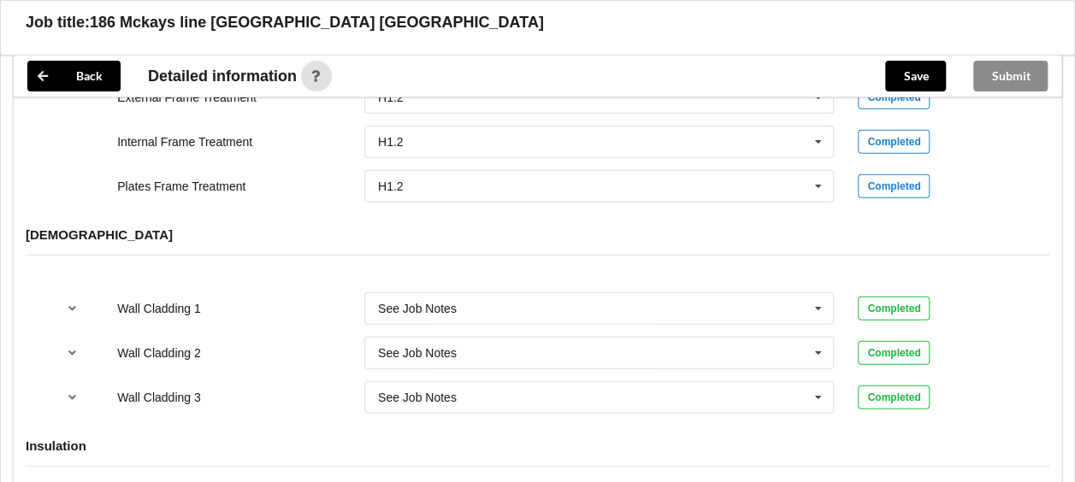
scroll to position [2394, 0]
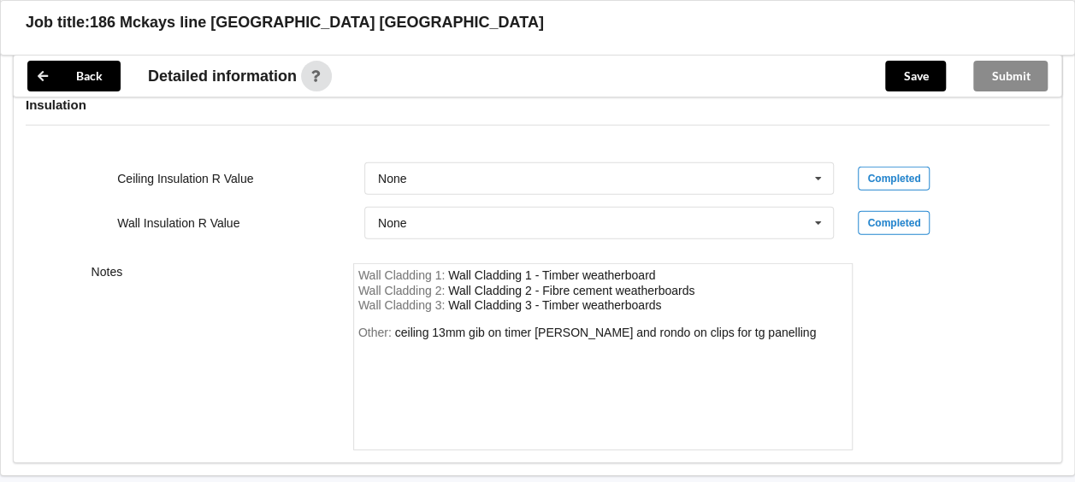
click at [380, 298] on span "Wall Cladding 3 :" at bounding box center [403, 305] width 90 height 14
click at [751, 326] on div "ceiling 13mm gib on timer [PERSON_NAME] and rondo on clips for tg panelling" at bounding box center [605, 333] width 421 height 14
click at [468, 326] on div "ceiling 13mm gib on timer [PERSON_NAME] and rondo on clips for tg panelling. no…" at bounding box center [588, 340] width 461 height 29
click at [765, 326] on div "Other: ceiling 13mm gib on timer [PERSON_NAME] and rondo on clips for tg panell…" at bounding box center [603, 386] width 490 height 120
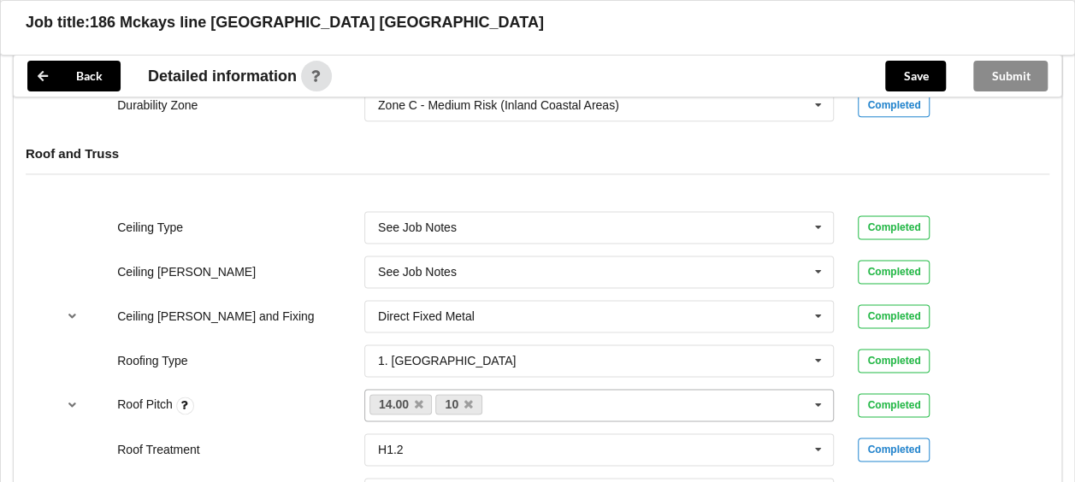
scroll to position [1026, 0]
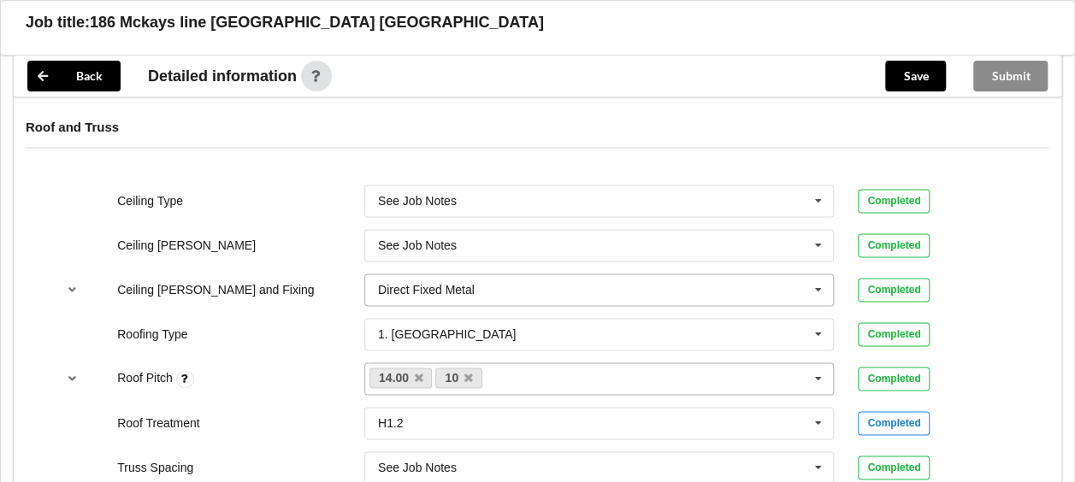
click at [818, 274] on icon at bounding box center [818, 290] width 26 height 32
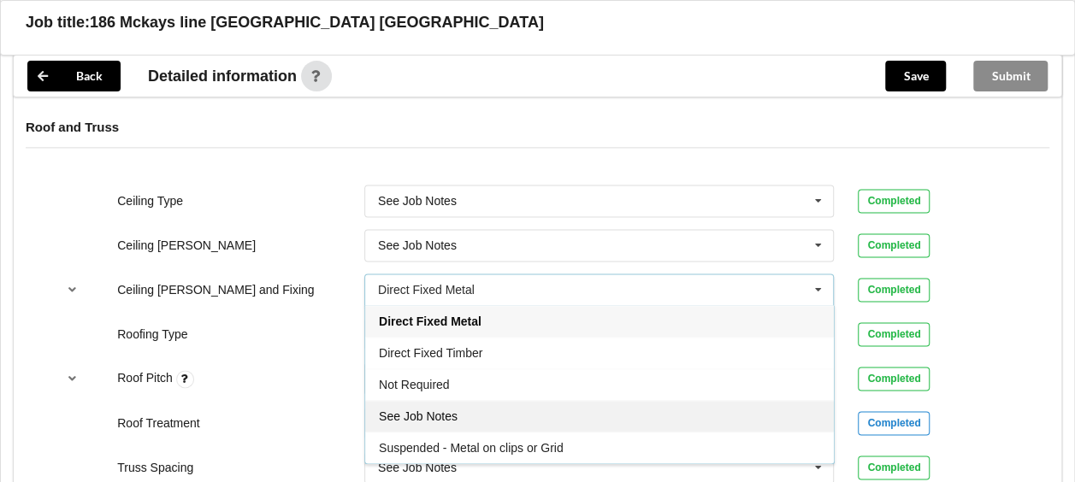
click at [428, 409] on span "See Job Notes" at bounding box center [418, 416] width 79 height 14
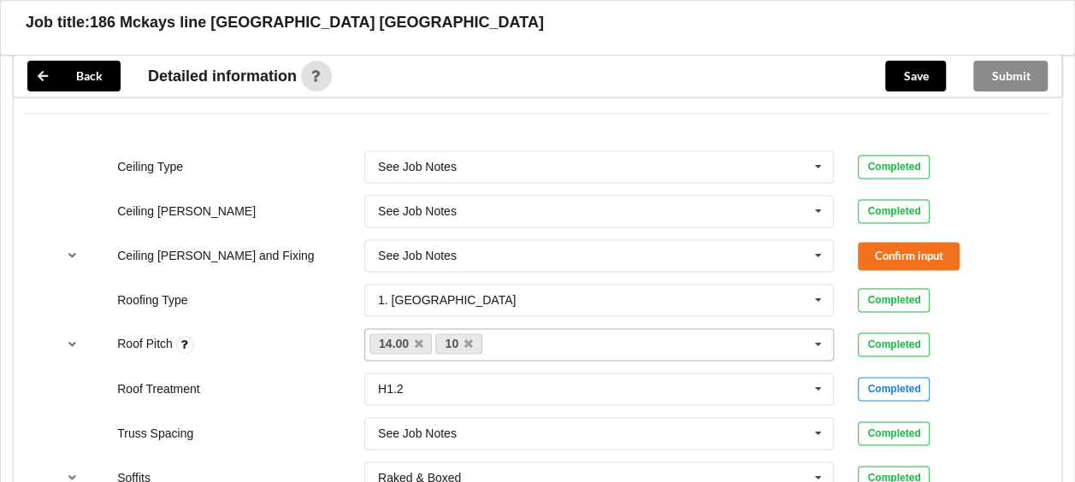
scroll to position [1111, 0]
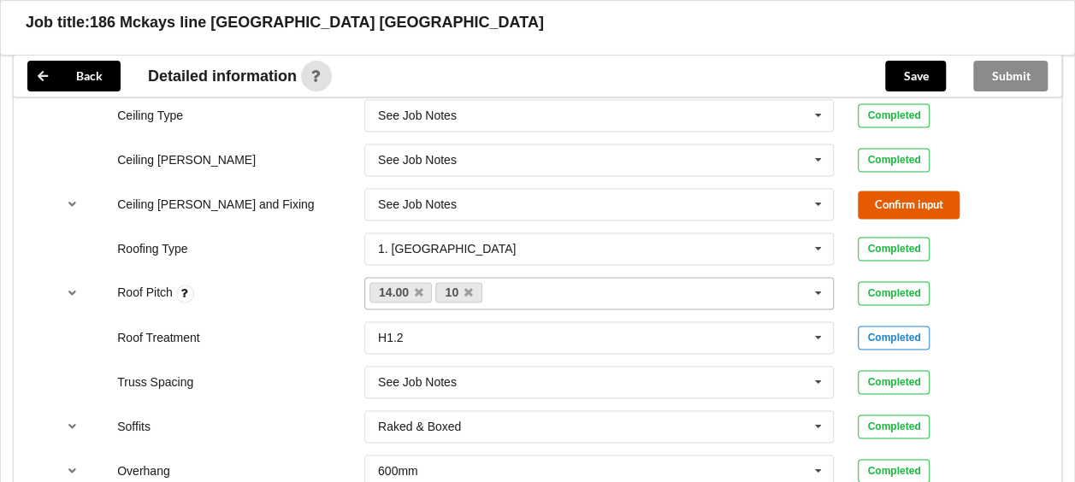
click at [878, 191] on button "Confirm input" at bounding box center [908, 205] width 102 height 28
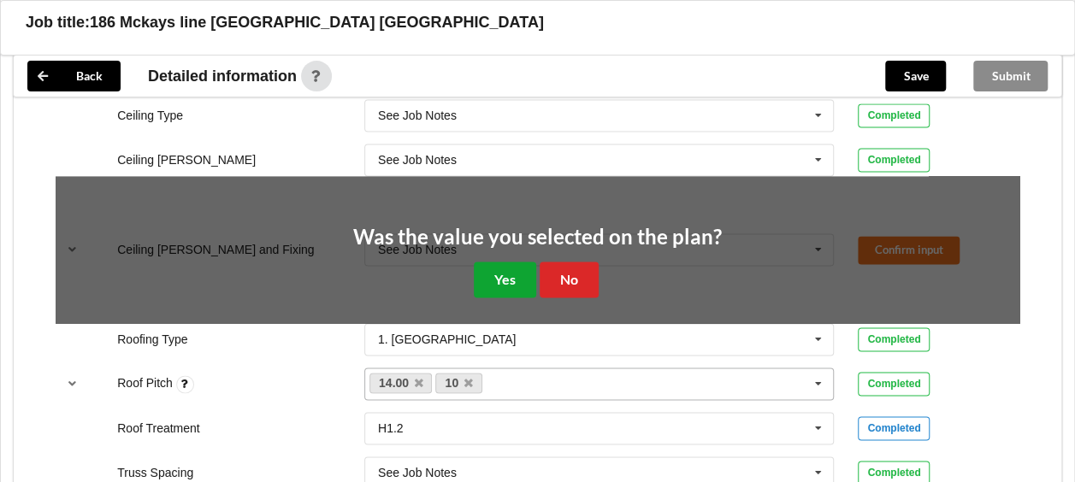
click at [504, 262] on button "Yes" at bounding box center [505, 279] width 62 height 35
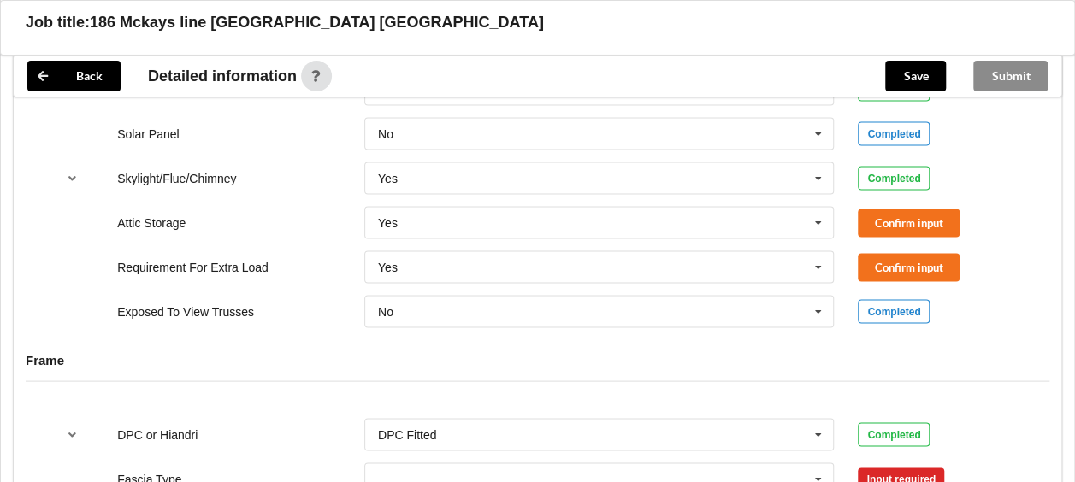
scroll to position [1539, 0]
click at [886, 208] on button "Confirm input" at bounding box center [908, 222] width 102 height 28
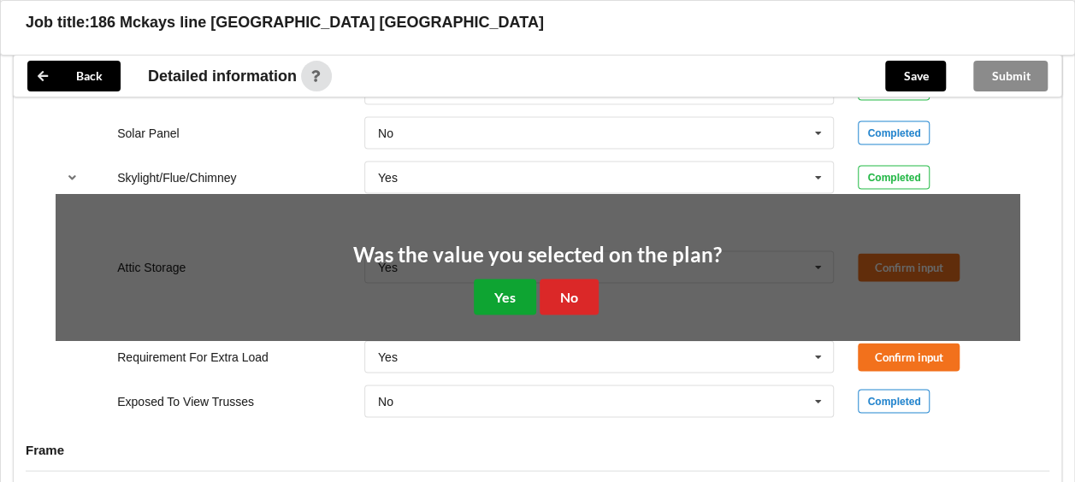
click at [503, 279] on button "Yes" at bounding box center [505, 296] width 62 height 35
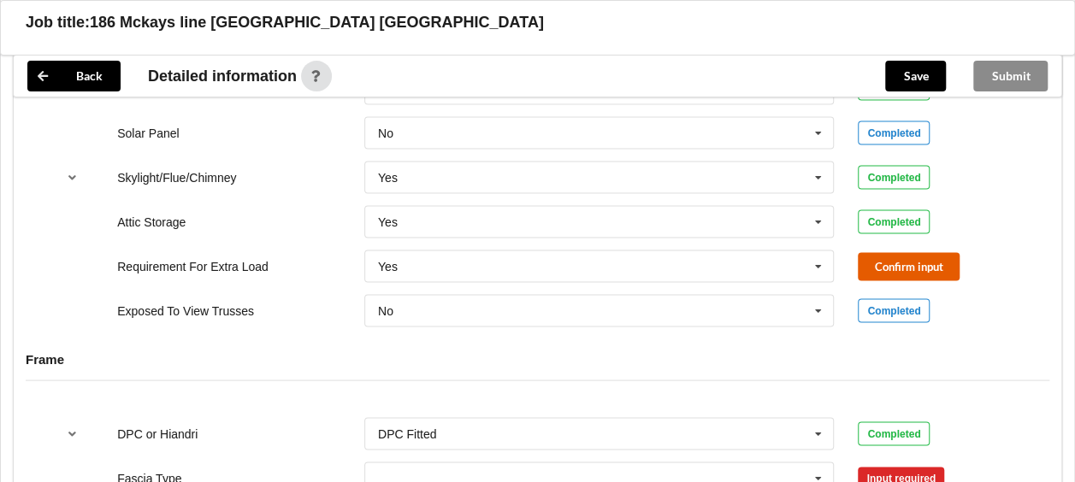
click at [880, 252] on button "Confirm input" at bounding box center [908, 266] width 102 height 28
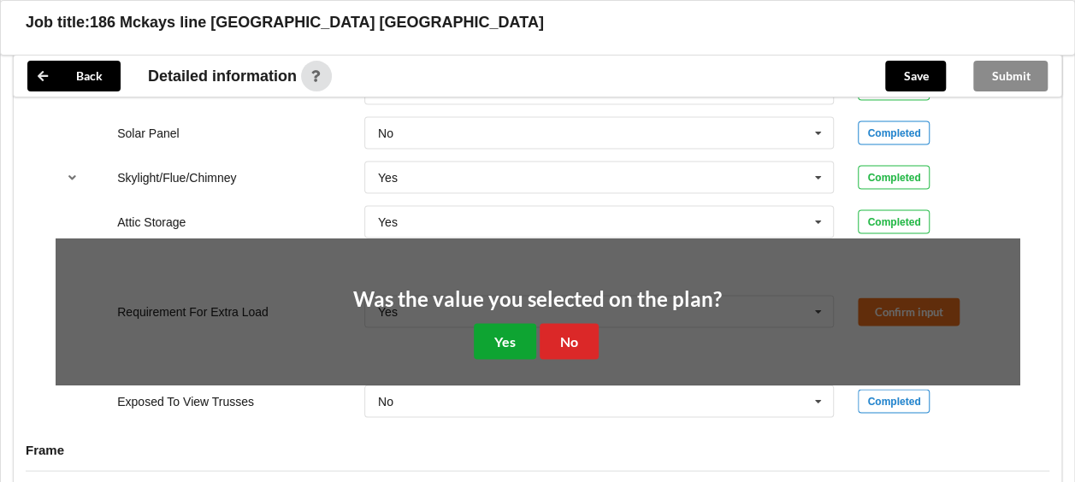
click at [502, 325] on button "Yes" at bounding box center [505, 340] width 62 height 35
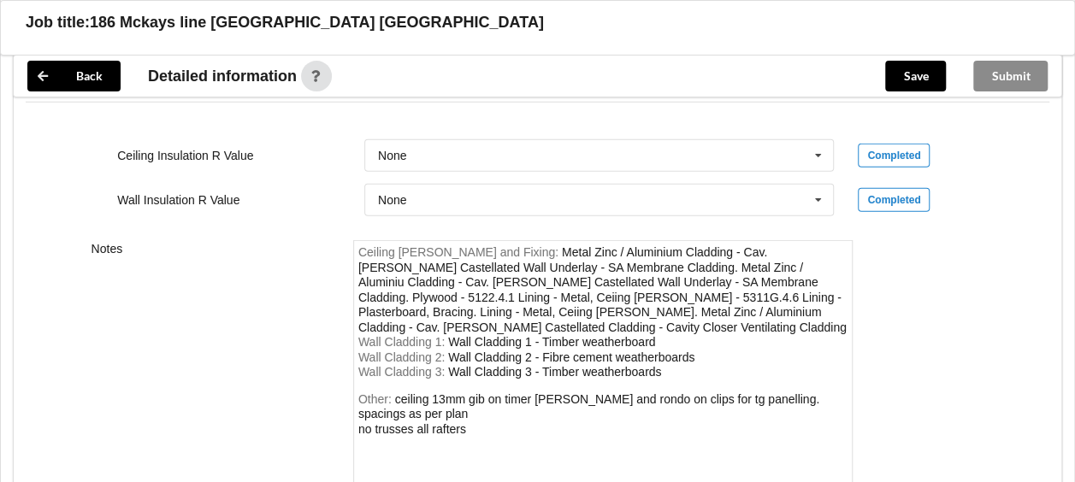
scroll to position [2394, 0]
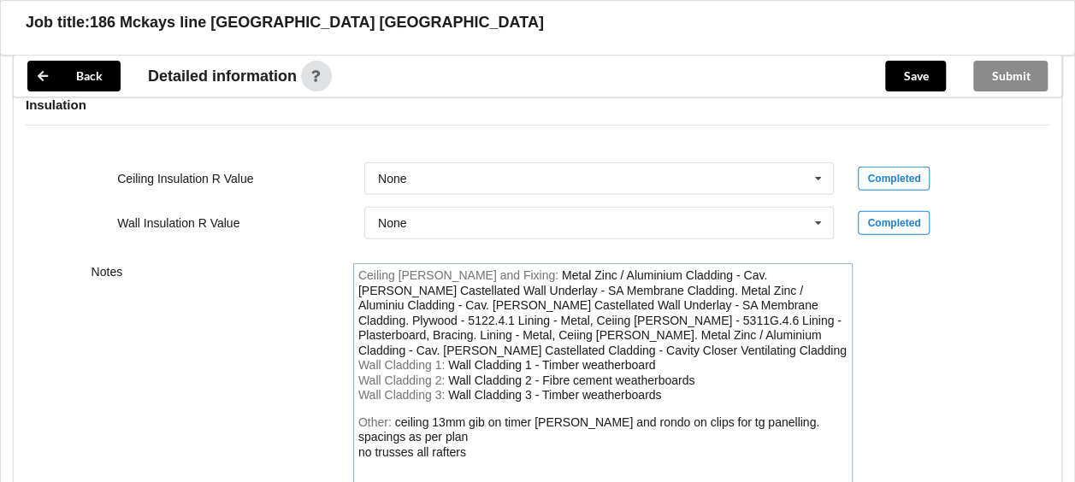
click at [842, 309] on div "Ceiling [PERSON_NAME] and Fixing : Metal Zinc / Aluminium Cladding - Cav. [PERS…" at bounding box center [603, 313] width 490 height 90
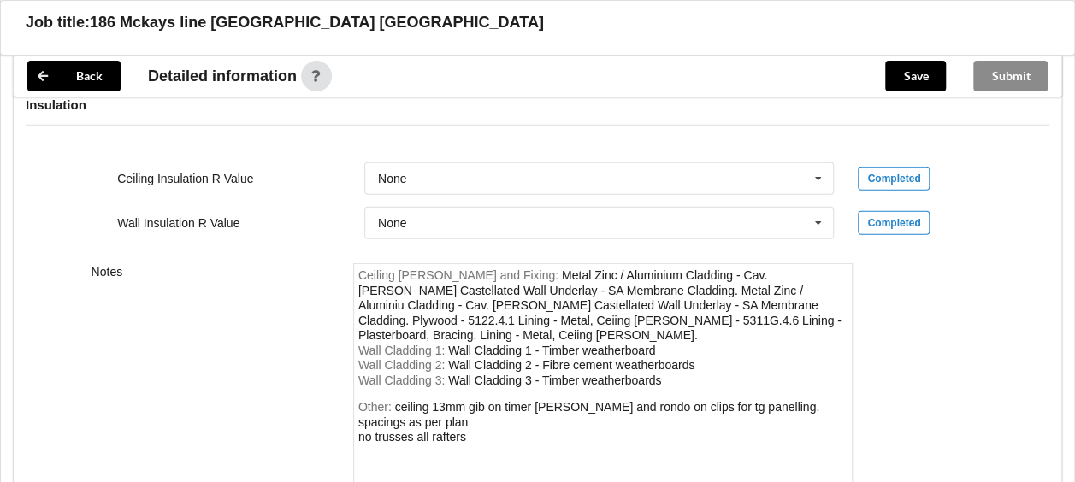
click at [737, 298] on div "Ceiling [PERSON_NAME] and Fixing : Metal Zinc / Aluminium Cladding - Cav. [PERS…" at bounding box center [603, 305] width 490 height 75
click at [736, 296] on div "Ceiling [PERSON_NAME] and Fixing : Metal Zinc / Aluminium Cladding - Cav. [PERS…" at bounding box center [603, 305] width 490 height 75
click at [735, 295] on div "Ceiling [PERSON_NAME] and Fixing : Metal Zinc / Aluminium Cladding - Cav. [PERS…" at bounding box center [603, 305] width 490 height 75
click at [652, 344] on div "Wall Cladding 1 - Timber weatherboard" at bounding box center [551, 351] width 207 height 14
click at [733, 295] on div "Metal Zinc / Aluminium Cladding - Cav. [PERSON_NAME] Castellated Wall Underlay …" at bounding box center [599, 305] width 483 height 74
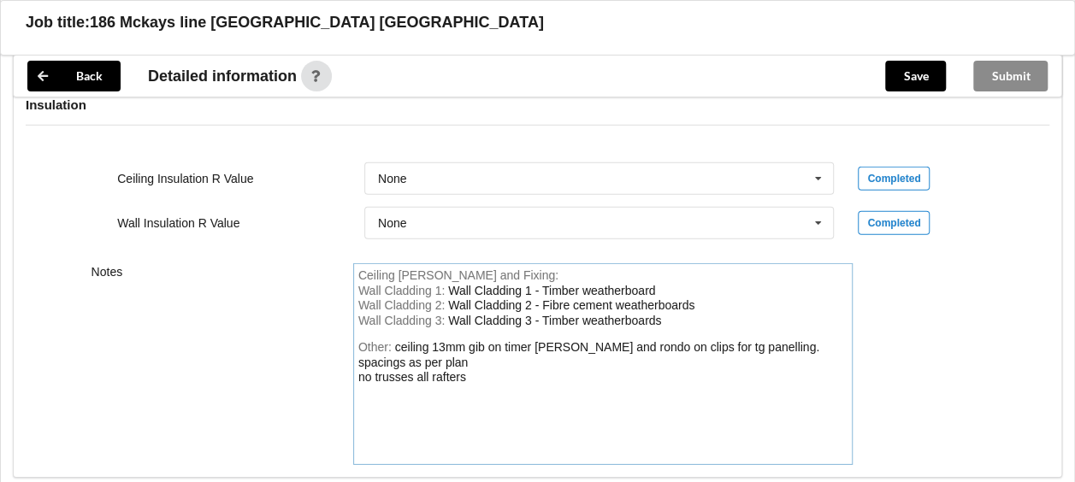
click at [733, 295] on div "Ceiling [PERSON_NAME] and Fixing : Wall Cladding 1 : Wall Cladding 1 - Timber w…" at bounding box center [603, 364] width 500 height 202
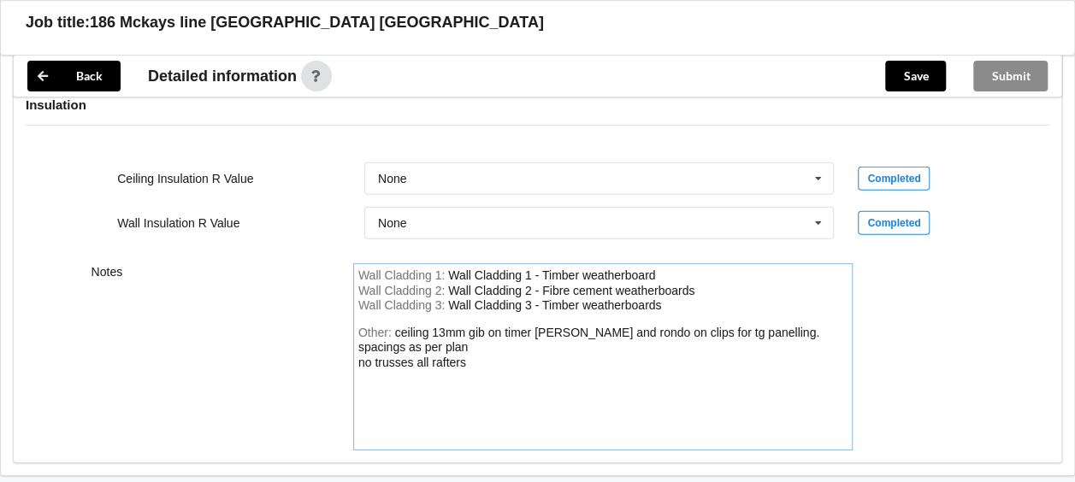
drag, startPoint x: 733, startPoint y: 295, endPoint x: 598, endPoint y: 309, distance: 136.6
click at [670, 299] on div "Wall Cladding 1 : Wall Cladding 1 - Timber weatherboard Wall Cladding 2 : Wall …" at bounding box center [603, 356] width 500 height 187
click at [689, 349] on div "Other: ceiling 13mm gib on timer [PERSON_NAME] and rondo on clips for tg panell…" at bounding box center [603, 386] width 490 height 120
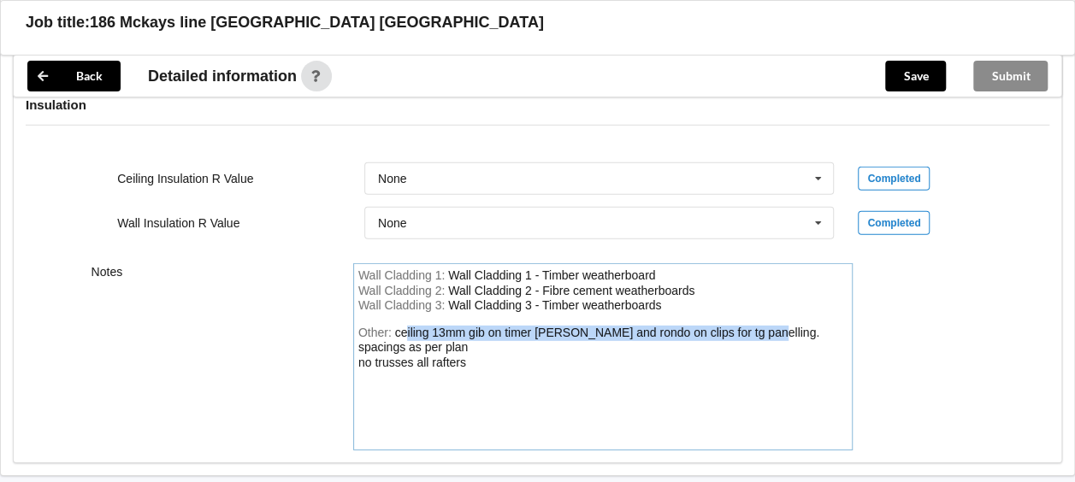
drag, startPoint x: 759, startPoint y: 309, endPoint x: 405, endPoint y: 316, distance: 354.0
click at [405, 326] on div "Other: ceiling 13mm gib on timer [PERSON_NAME] and rondo on clips for tg panell…" at bounding box center [603, 386] width 490 height 120
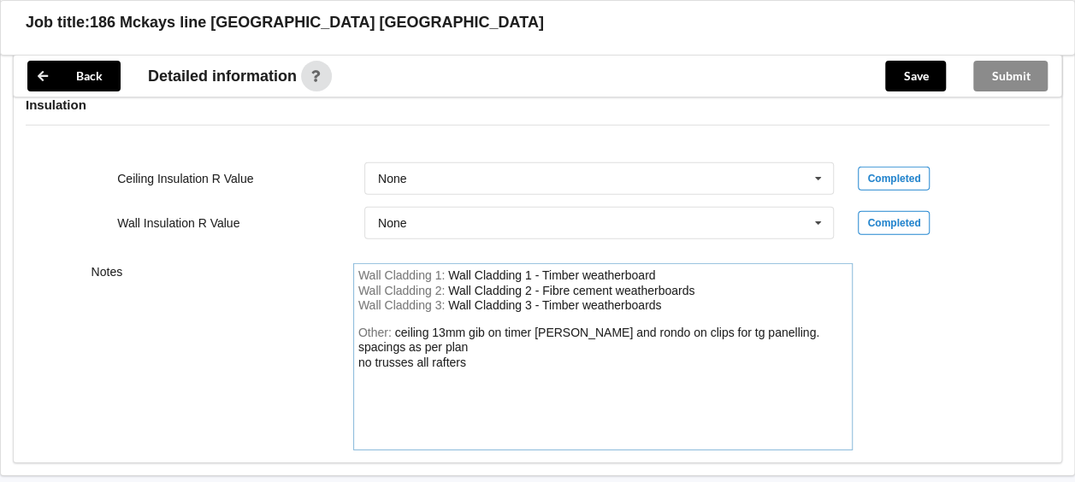
click at [535, 342] on div "Other: ceiling 13mm gib on timer [PERSON_NAME] and rondo on clips for tg panell…" at bounding box center [603, 386] width 490 height 120
drag, startPoint x: 393, startPoint y: 308, endPoint x: 757, endPoint y: 324, distance: 364.5
click at [757, 326] on div "Other: ceiling 13mm gib on timer [PERSON_NAME] and rondo on clips for tg panell…" at bounding box center [603, 386] width 490 height 120
click at [527, 371] on div "Other: ceiling 13mm gib on timer [PERSON_NAME] and rondo on clips for tg panell…" at bounding box center [603, 386] width 490 height 120
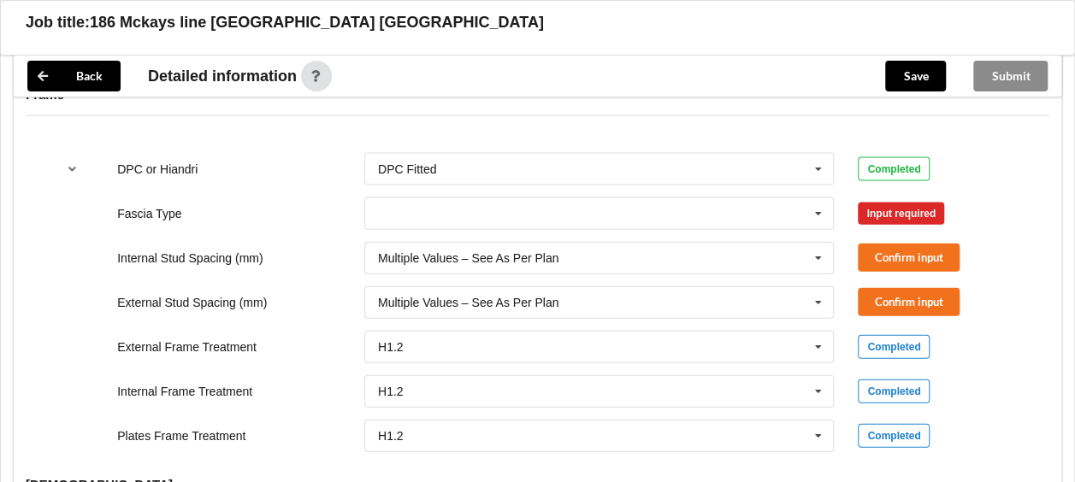
scroll to position [1776, 0]
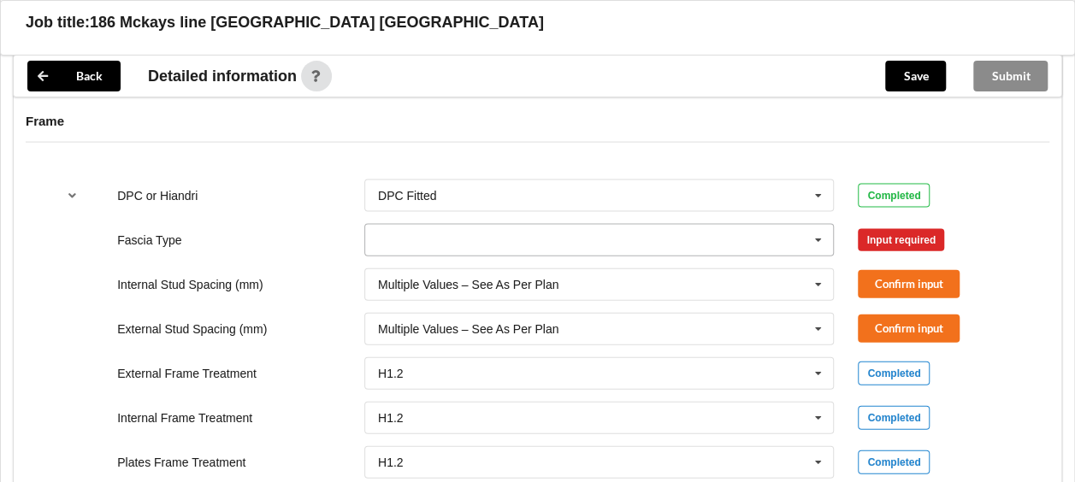
click at [817, 225] on icon at bounding box center [818, 241] width 26 height 32
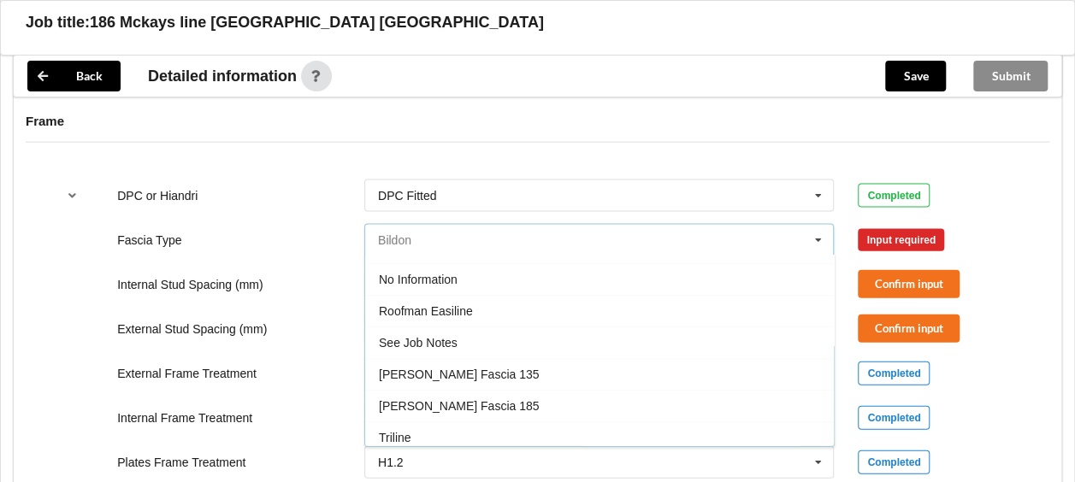
scroll to position [1862, 0]
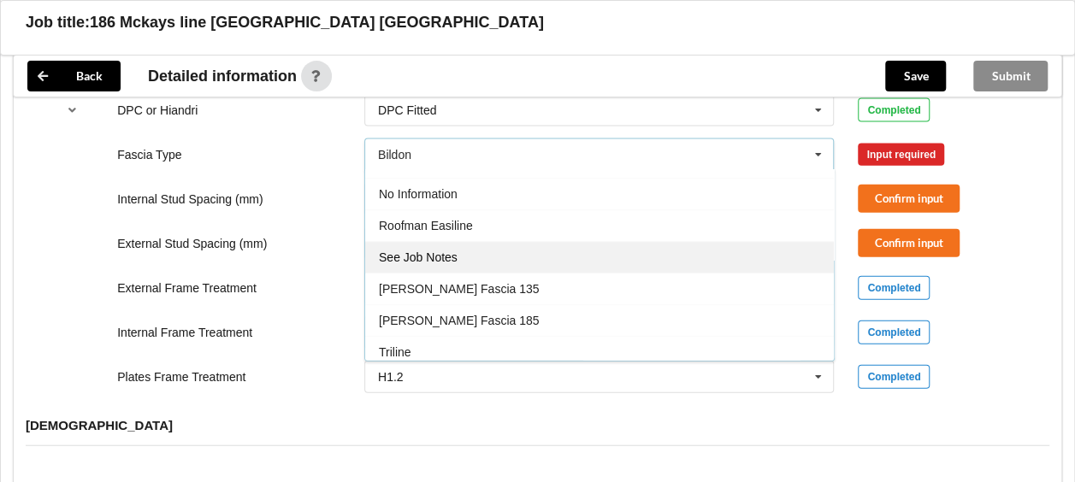
click at [417, 251] on span "See Job Notes" at bounding box center [418, 258] width 79 height 14
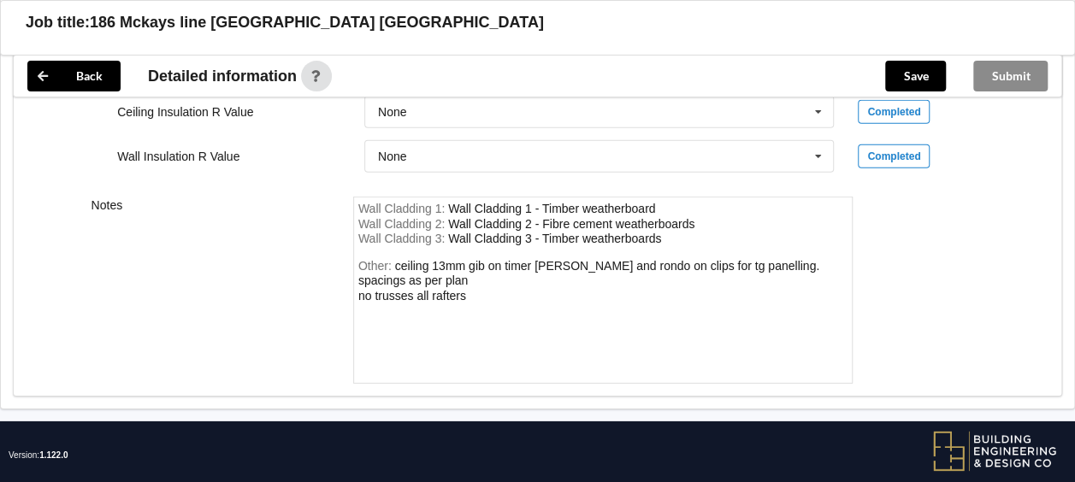
scroll to position [2460, 0]
click at [472, 275] on div "Other: ceiling 13mm gib on timer [PERSON_NAME] and rondo on clips for tg panell…" at bounding box center [603, 319] width 490 height 120
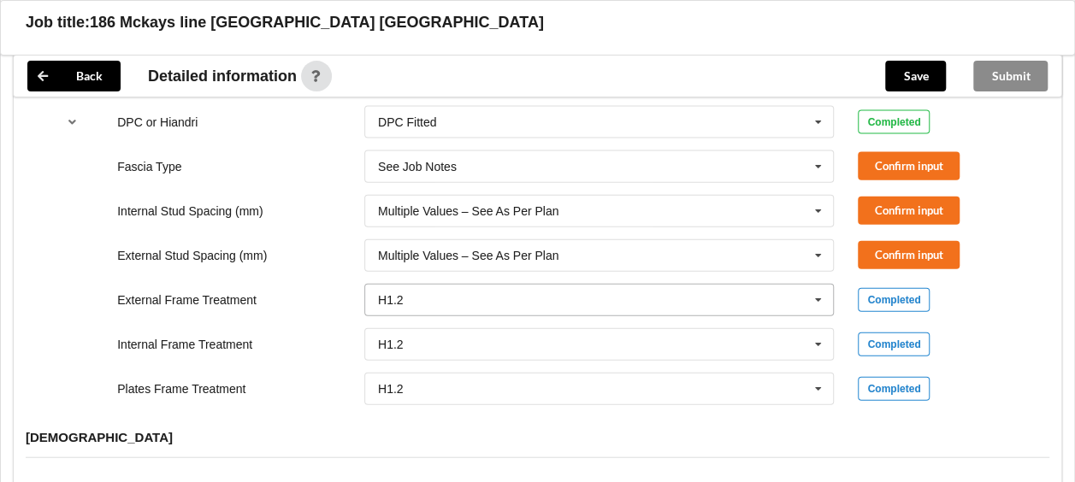
scroll to position [1691, 0]
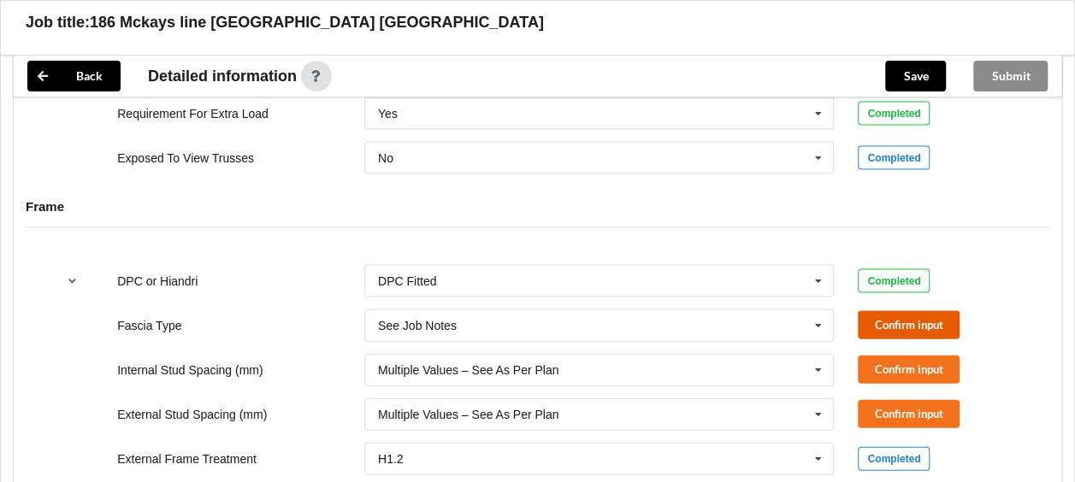
click at [903, 311] on button "Confirm input" at bounding box center [908, 325] width 102 height 28
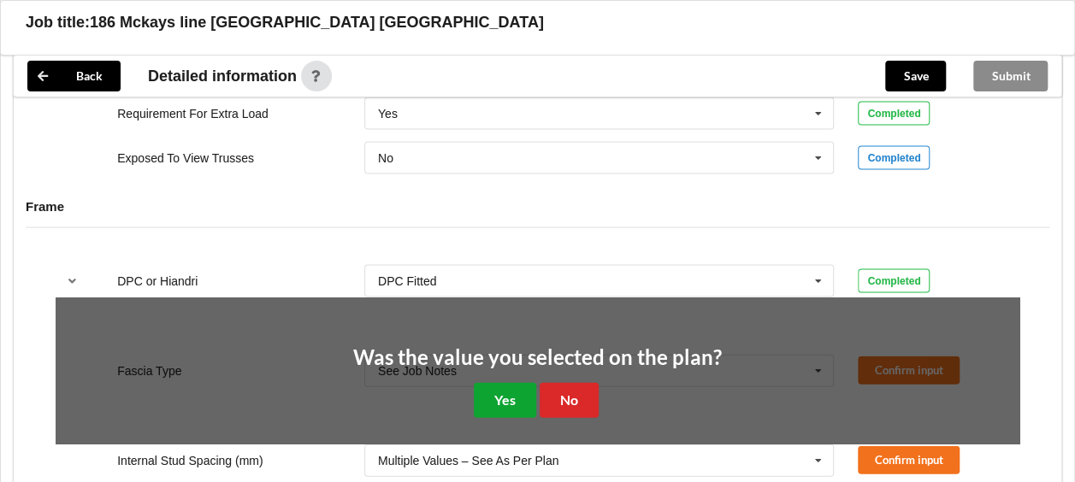
click at [486, 383] on button "Yes" at bounding box center [505, 400] width 62 height 35
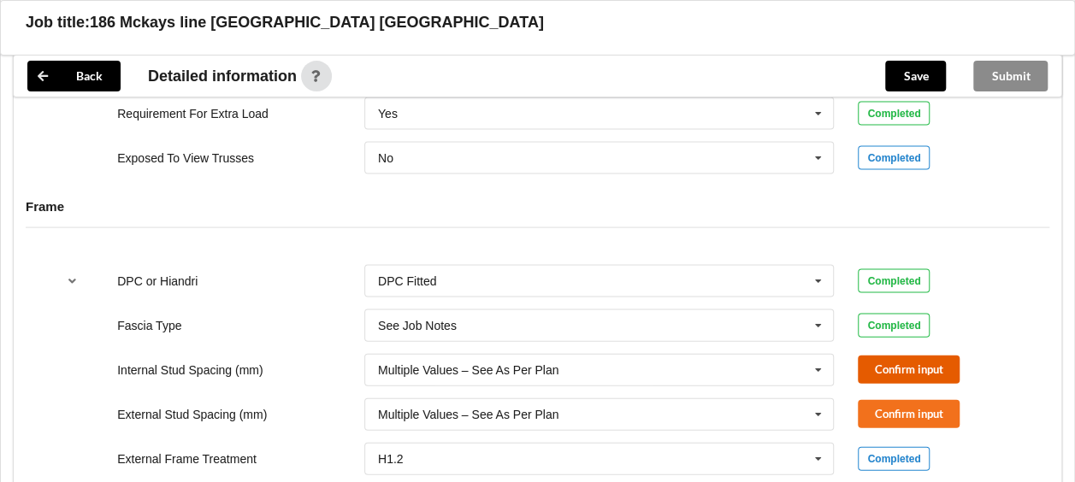
click at [886, 356] on button "Confirm input" at bounding box center [908, 370] width 102 height 28
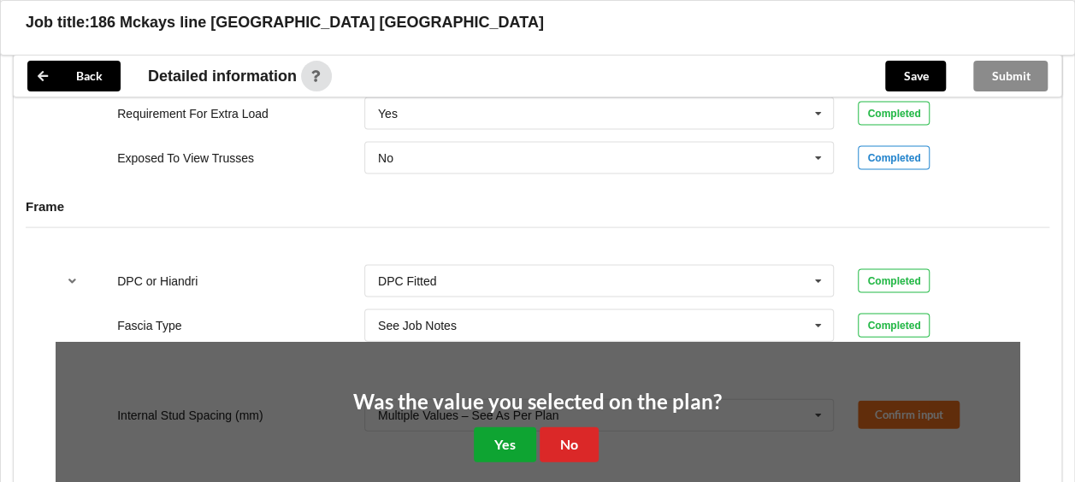
click at [506, 427] on button "Yes" at bounding box center [505, 444] width 62 height 35
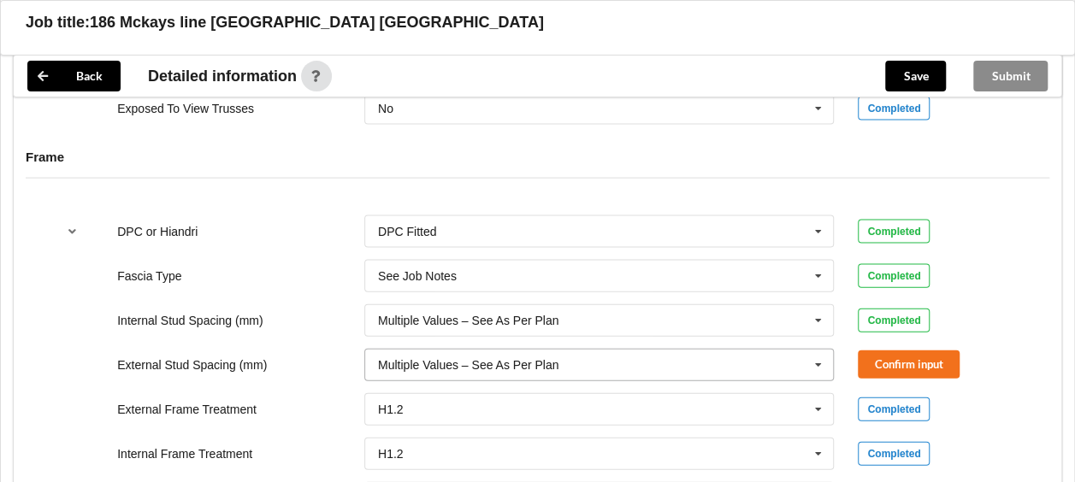
scroll to position [1776, 0]
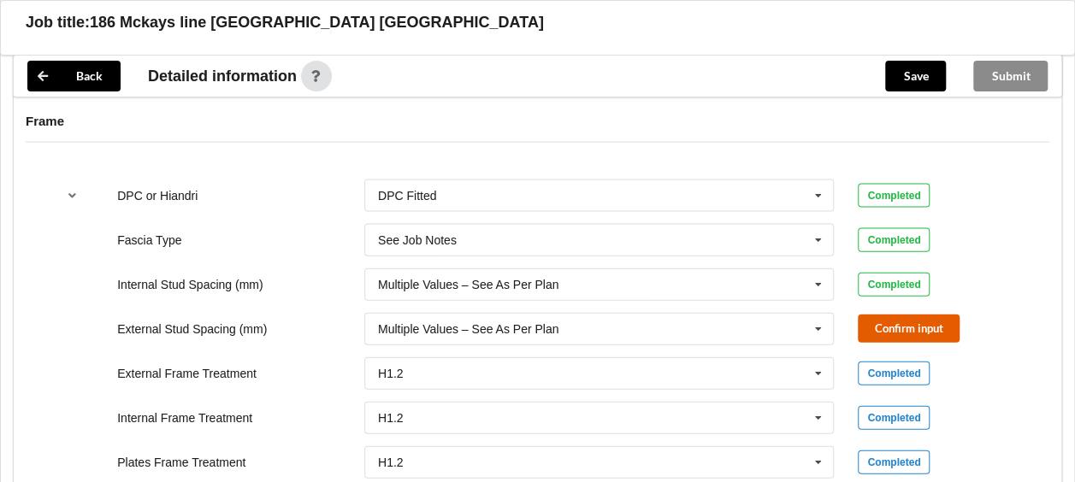
click at [890, 315] on button "Confirm input" at bounding box center [908, 329] width 102 height 28
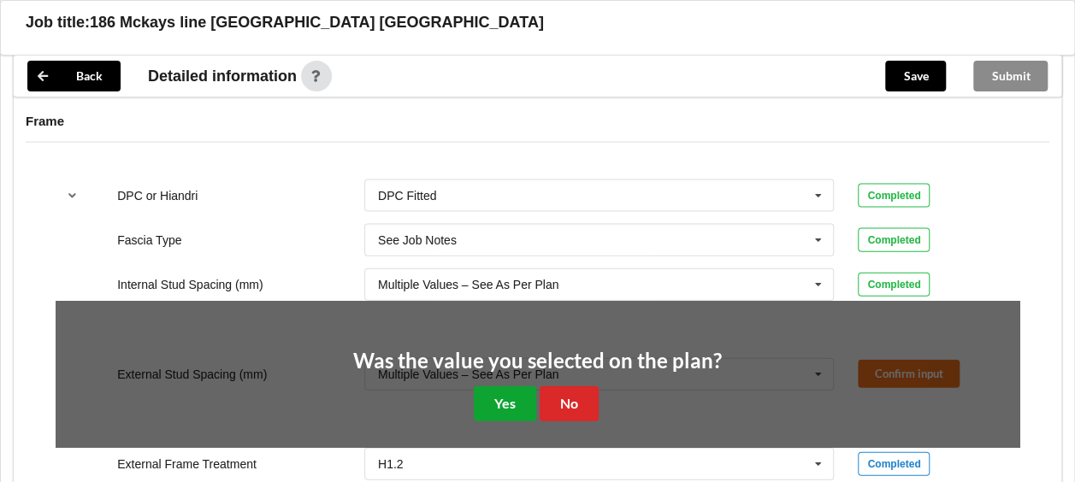
click at [525, 386] on button "Yes" at bounding box center [505, 403] width 62 height 35
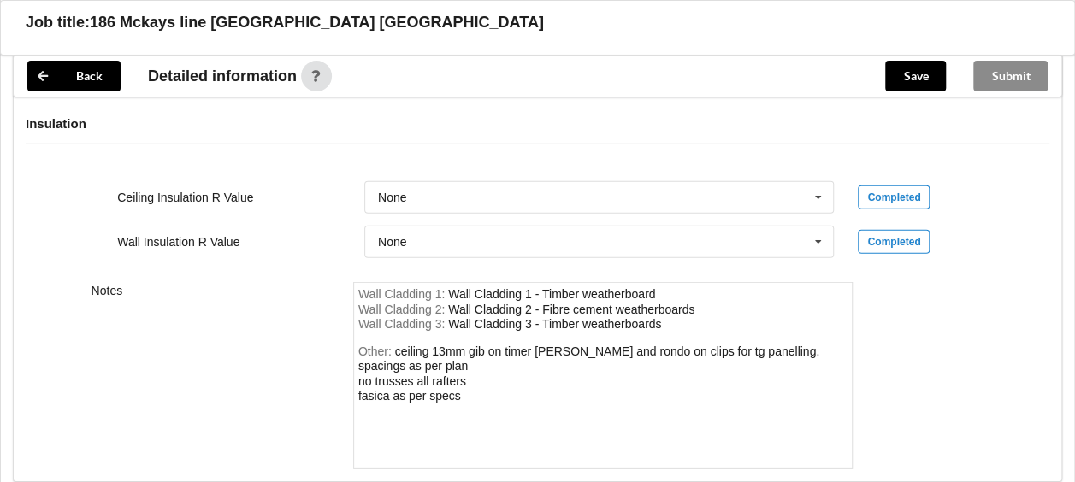
scroll to position [2460, 0]
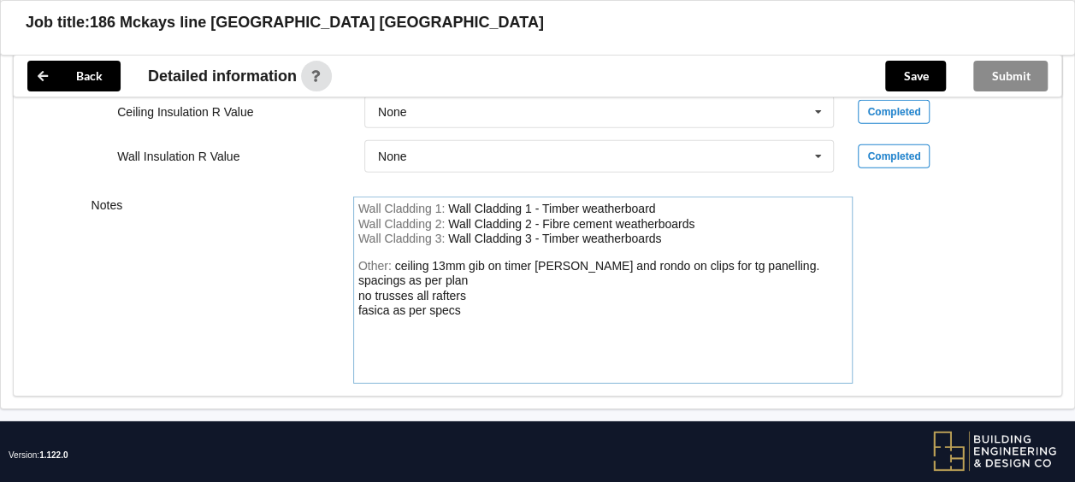
click at [530, 259] on div "ceiling 13mm gib on timer [PERSON_NAME] and rondo on clips for tg panelling. sp…" at bounding box center [588, 288] width 461 height 59
drag, startPoint x: 540, startPoint y: 241, endPoint x: 598, endPoint y: 243, distance: 58.2
click at [598, 259] on div "ceiling 13mm gib on timber [PERSON_NAME] and rondo on clips for tg panelling. s…" at bounding box center [592, 288] width 468 height 59
click at [618, 259] on div "ceiling 13mm gib on timber rondo on clips for tg panelling. spacings as per pla…" at bounding box center [529, 288] width 343 height 59
click at [535, 259] on div "ceiling 13mm gib on timber rondo for tg panelling. spacings as per plan no trus…" at bounding box center [507, 288] width 298 height 59
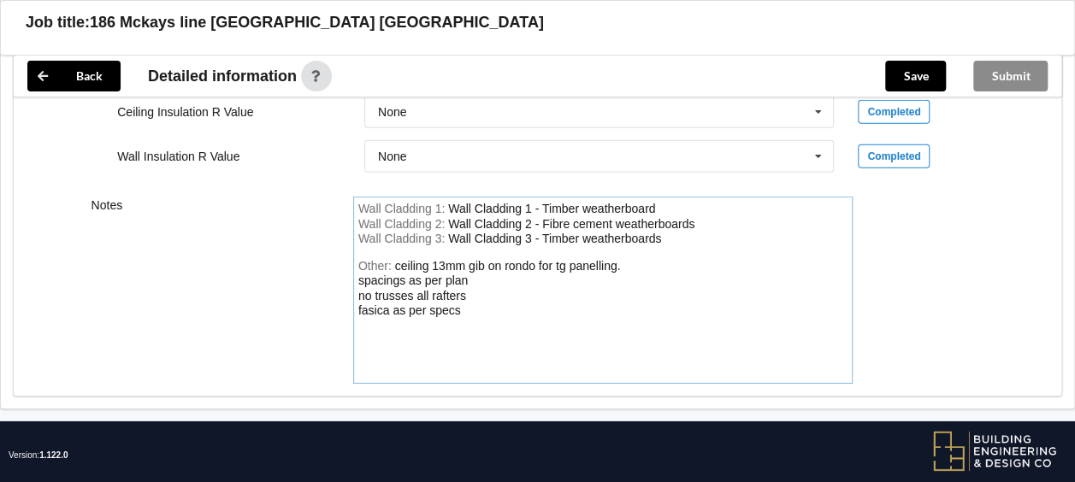
click at [539, 259] on div "ceiling 13mm gib on rondo for tg panelling. spacings as per plan no trusses all…" at bounding box center [489, 288] width 262 height 59
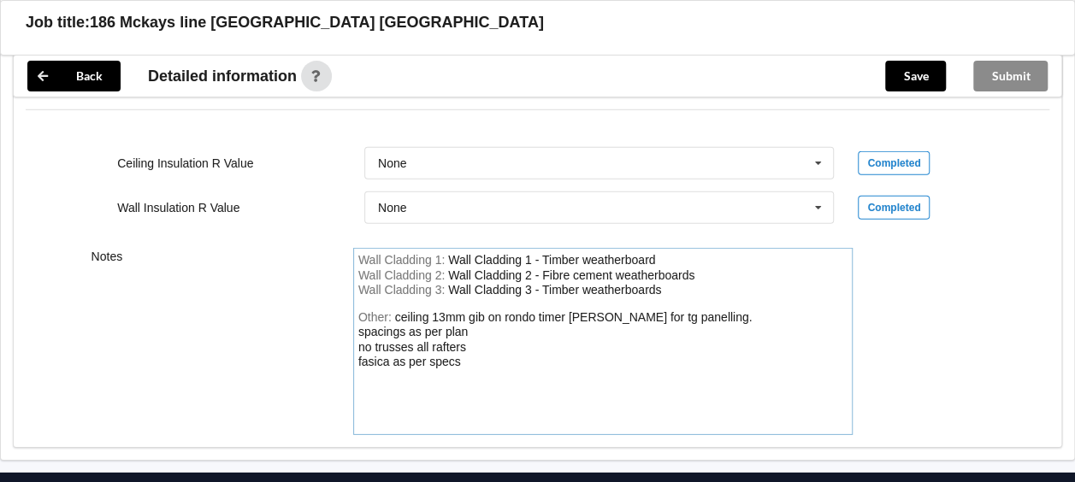
scroll to position [2375, 0]
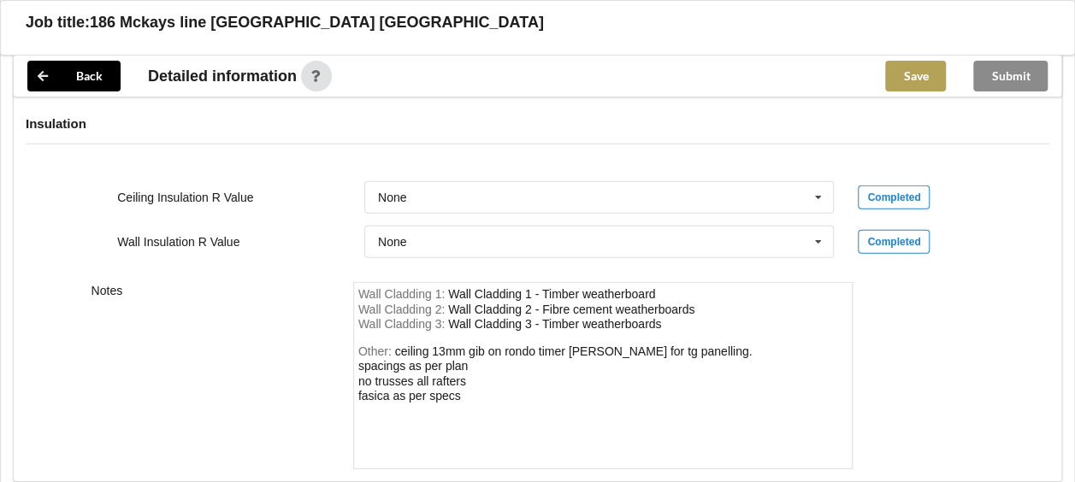
click at [904, 74] on button "Save" at bounding box center [915, 76] width 61 height 31
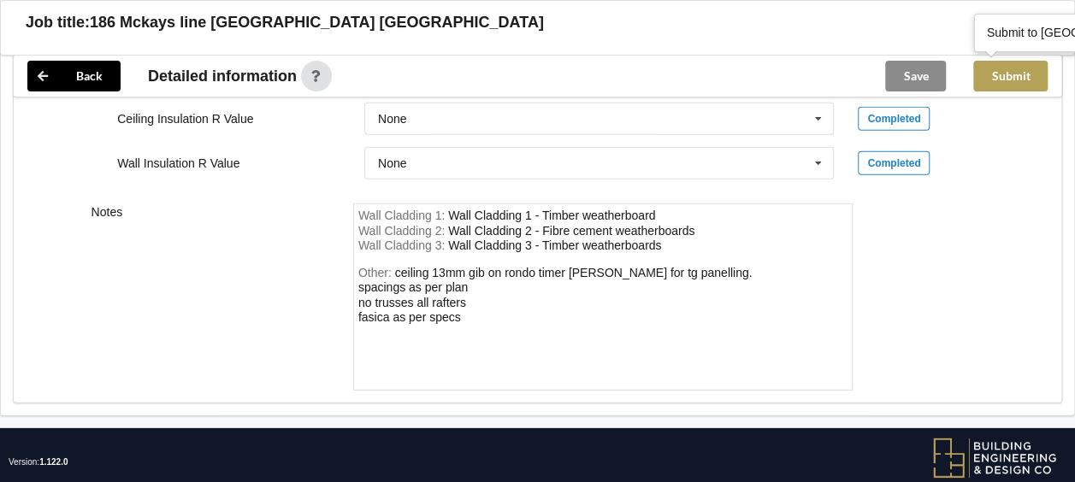
click at [1007, 72] on button "Submit" at bounding box center [1010, 76] width 74 height 31
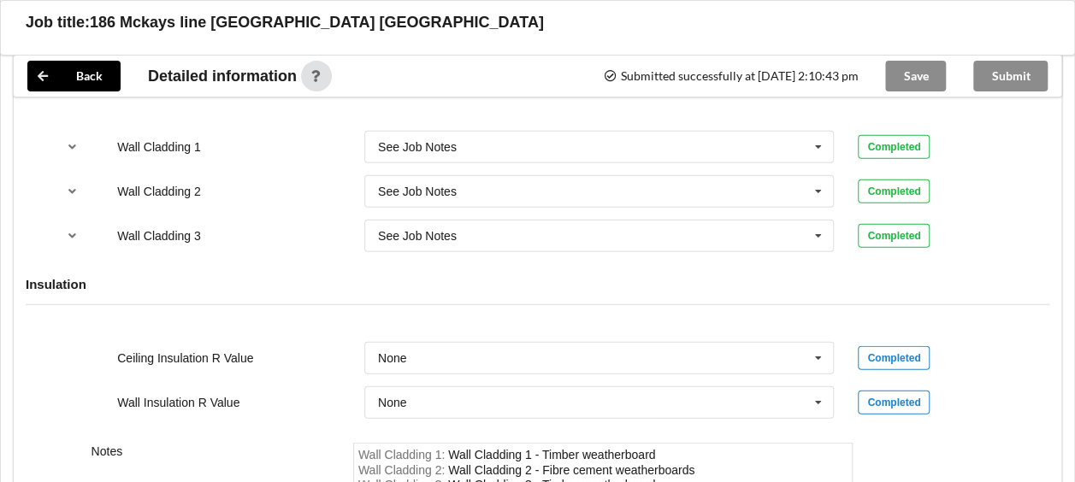
scroll to position [2033, 0]
